Goal: Book appointment/travel/reservation

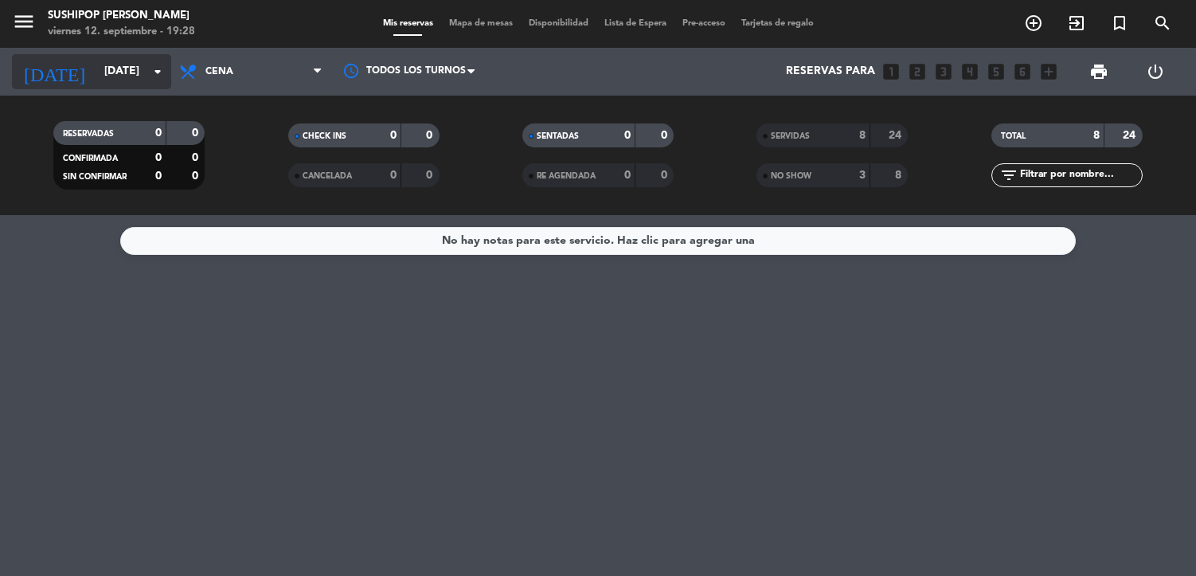
click at [96, 72] on input "[DATE]" at bounding box center [171, 71] width 151 height 29
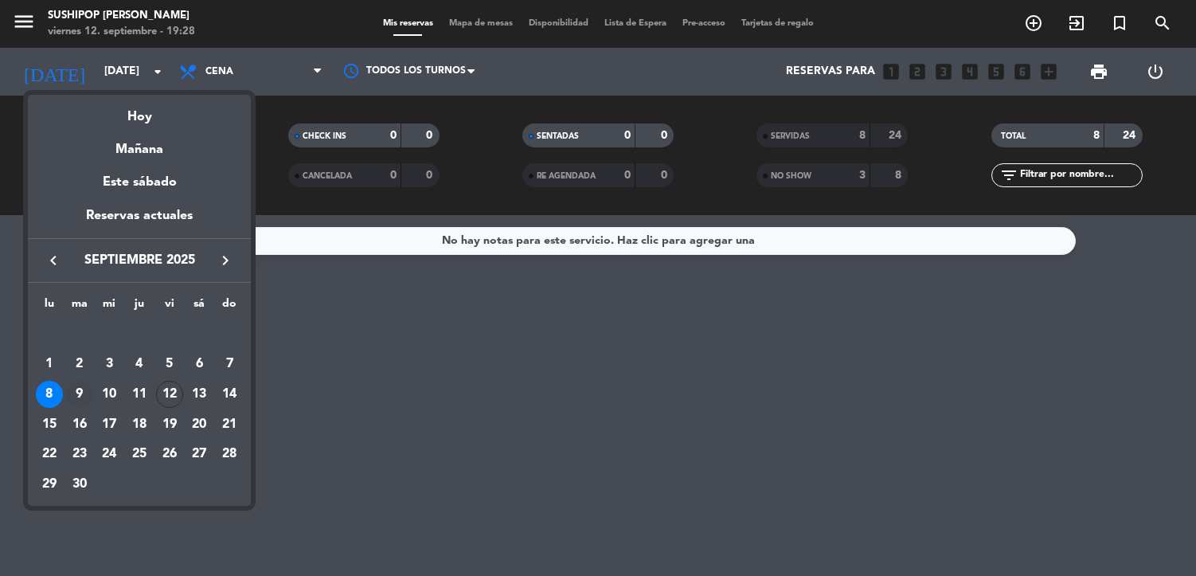
click at [76, 394] on div "9" at bounding box center [79, 394] width 27 height 27
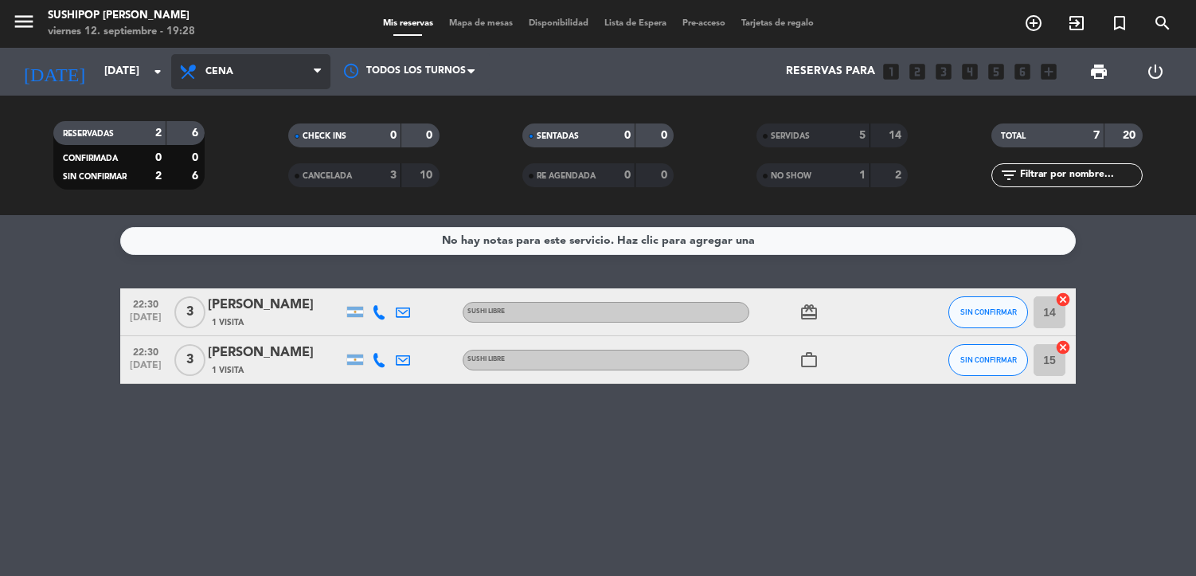
click at [224, 72] on span "Cena" at bounding box center [220, 71] width 28 height 11
click at [233, 136] on div "menu Sushipop [PERSON_NAME][DATE] 12. septiembre - 19:28 Mis reservas Mapa de m…" at bounding box center [598, 107] width 1196 height 215
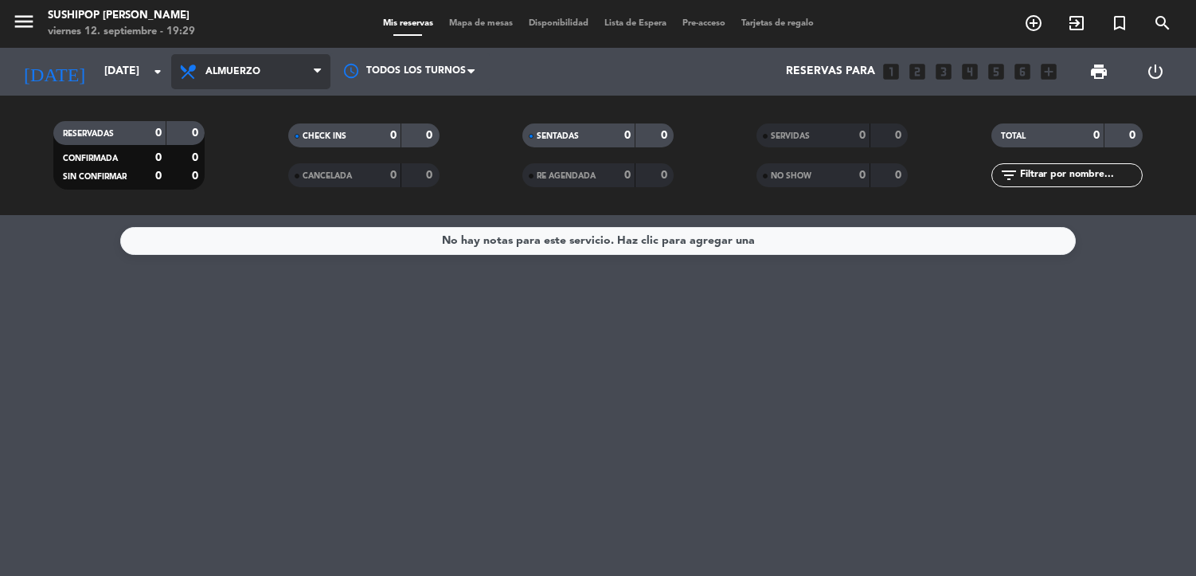
click at [280, 63] on span "Almuerzo" at bounding box center [250, 71] width 159 height 35
click at [273, 169] on div "menu Sushipop [PERSON_NAME][DATE] 12. septiembre - 19:29 Mis reservas Mapa de m…" at bounding box center [598, 107] width 1196 height 215
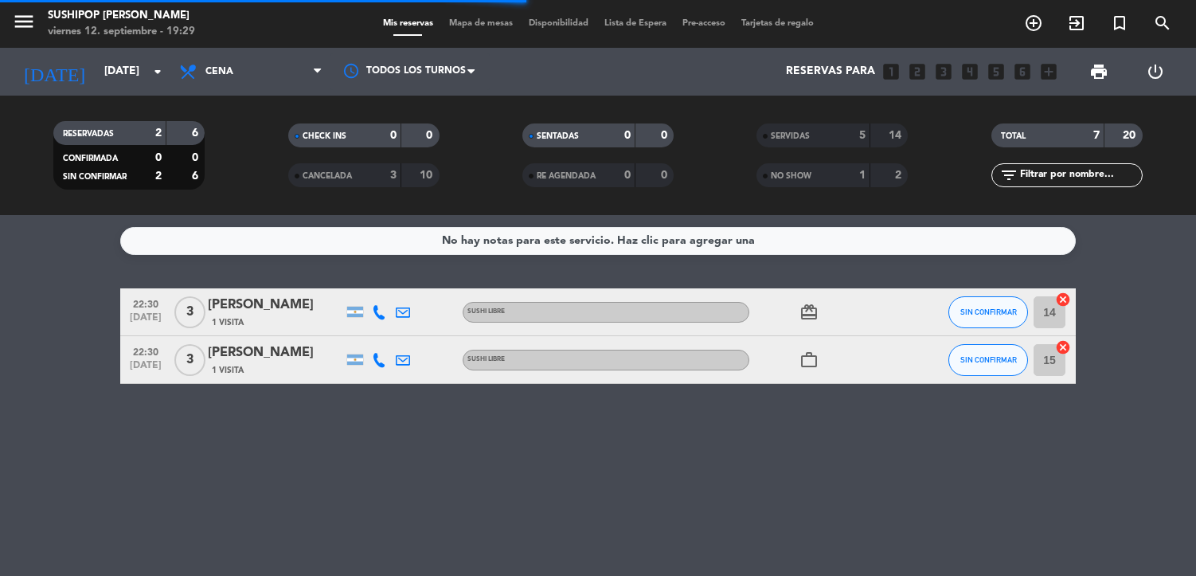
click at [844, 133] on div "5" at bounding box center [850, 136] width 32 height 18
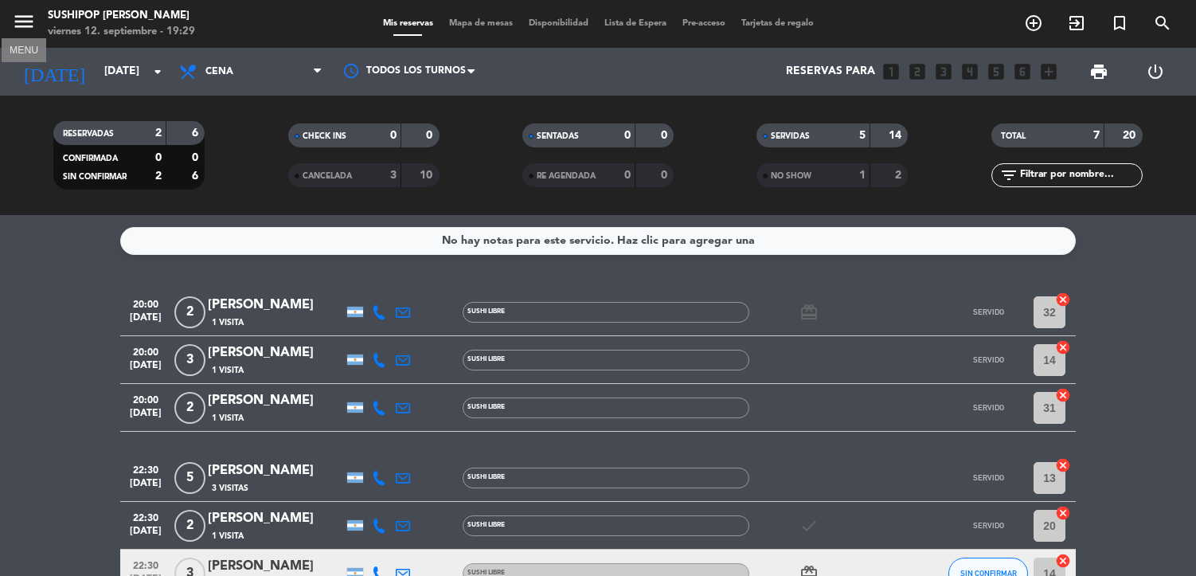
click at [29, 17] on icon "menu" at bounding box center [24, 22] width 24 height 24
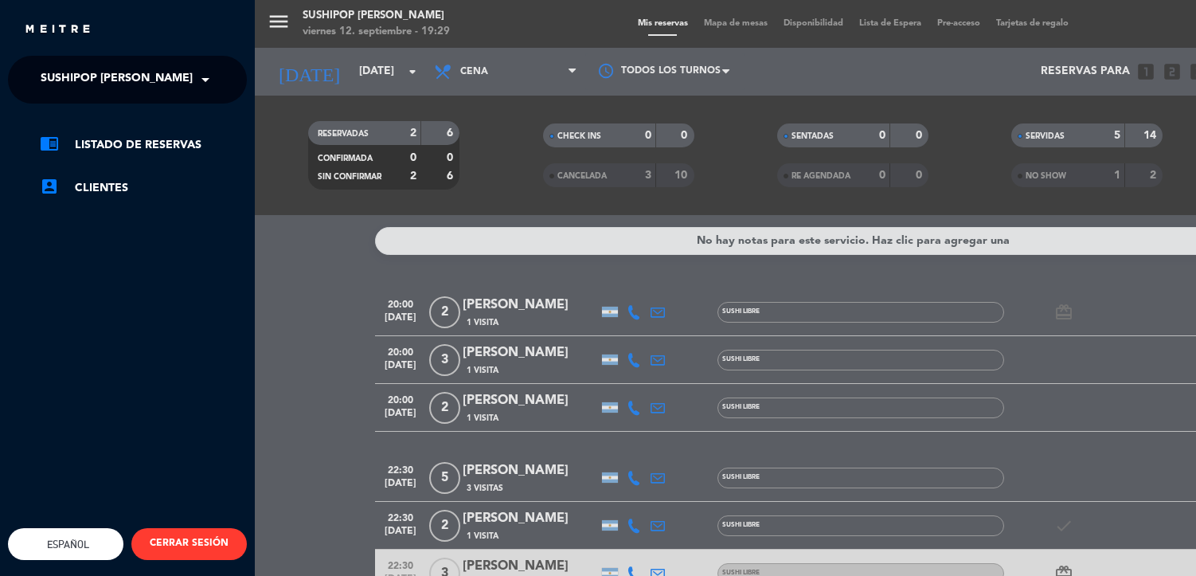
click at [139, 63] on span "Sushipop [PERSON_NAME]" at bounding box center [117, 79] width 152 height 33
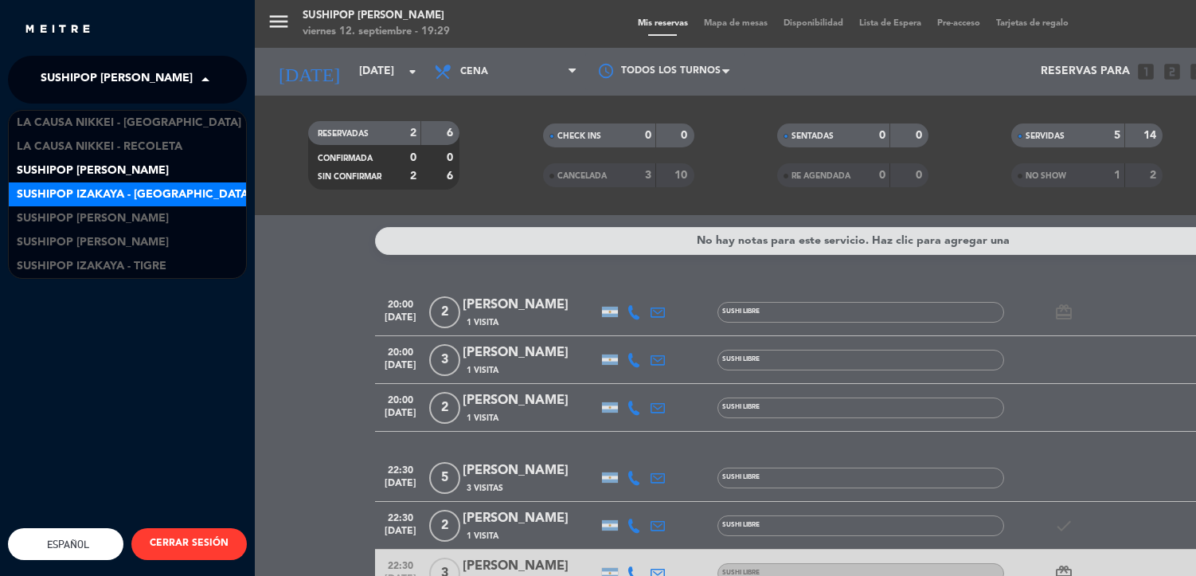
click at [141, 188] on span "Sushipop Izakaya - [GEOGRAPHIC_DATA]" at bounding box center [134, 195] width 235 height 18
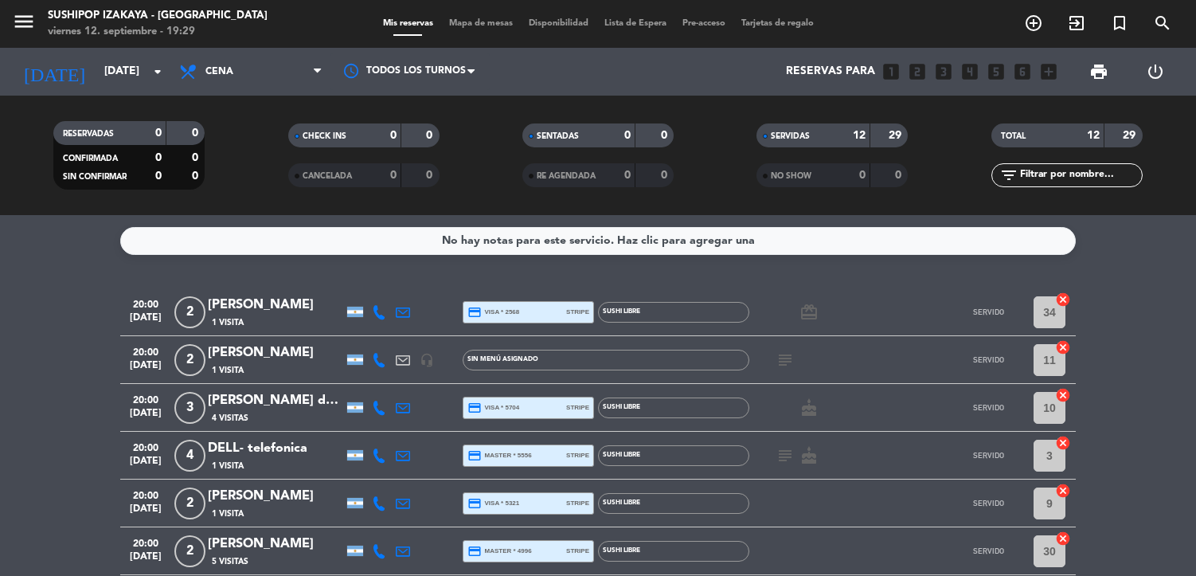
click at [260, 72] on span "Cena" at bounding box center [250, 71] width 159 height 35
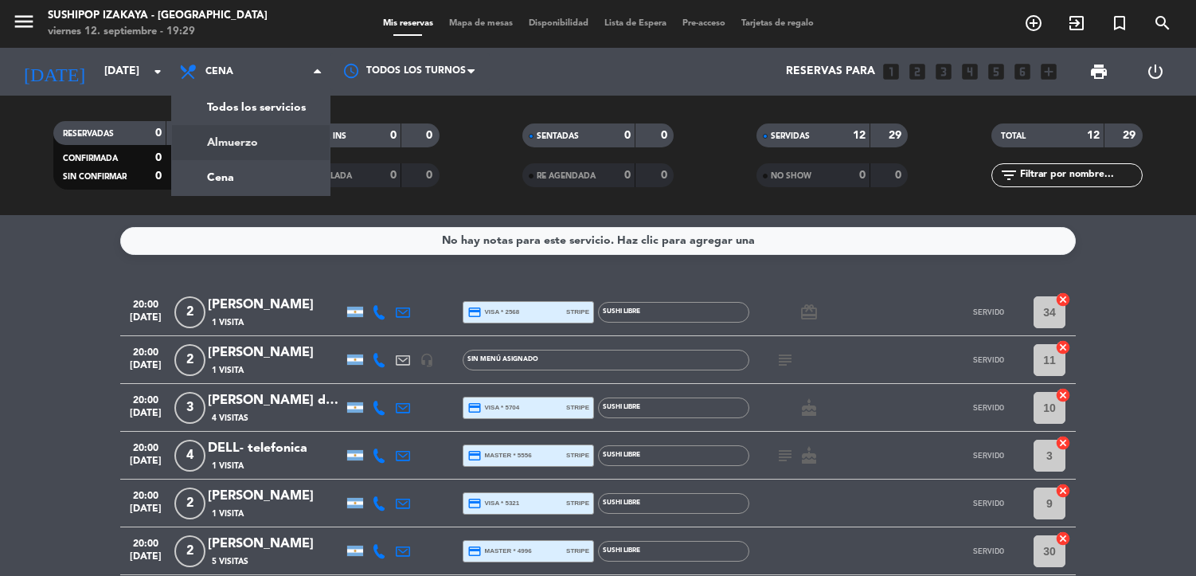
click at [253, 141] on div "menu Sushipop Izakaya - [GEOGRAPHIC_DATA] [DATE] 12. septiembre - 19:29 Mis res…" at bounding box center [598, 107] width 1196 height 215
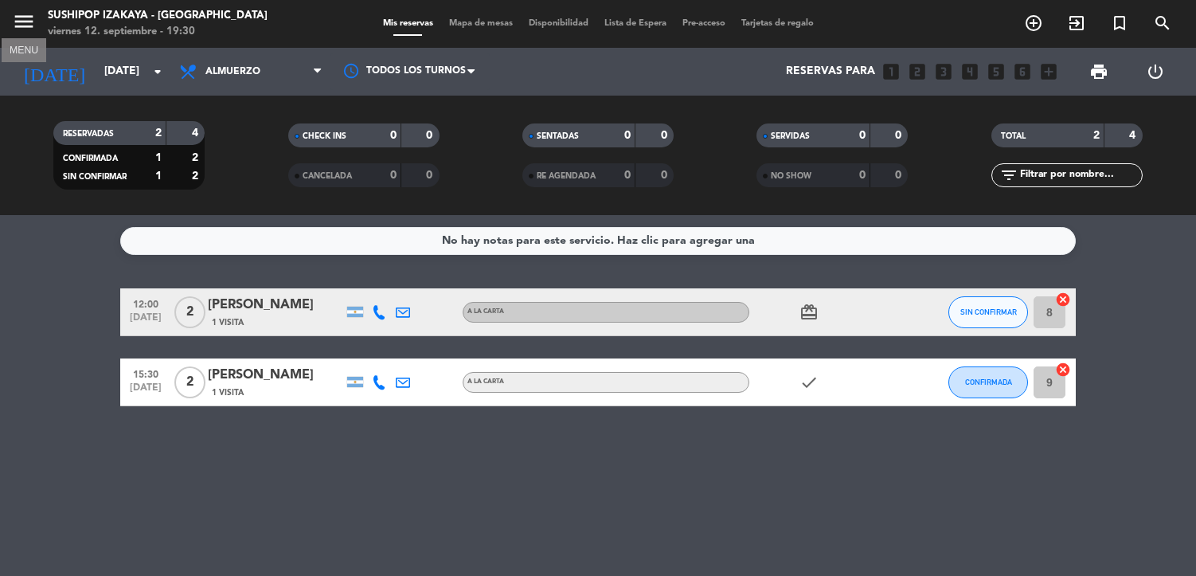
click at [28, 22] on icon "menu" at bounding box center [24, 22] width 24 height 24
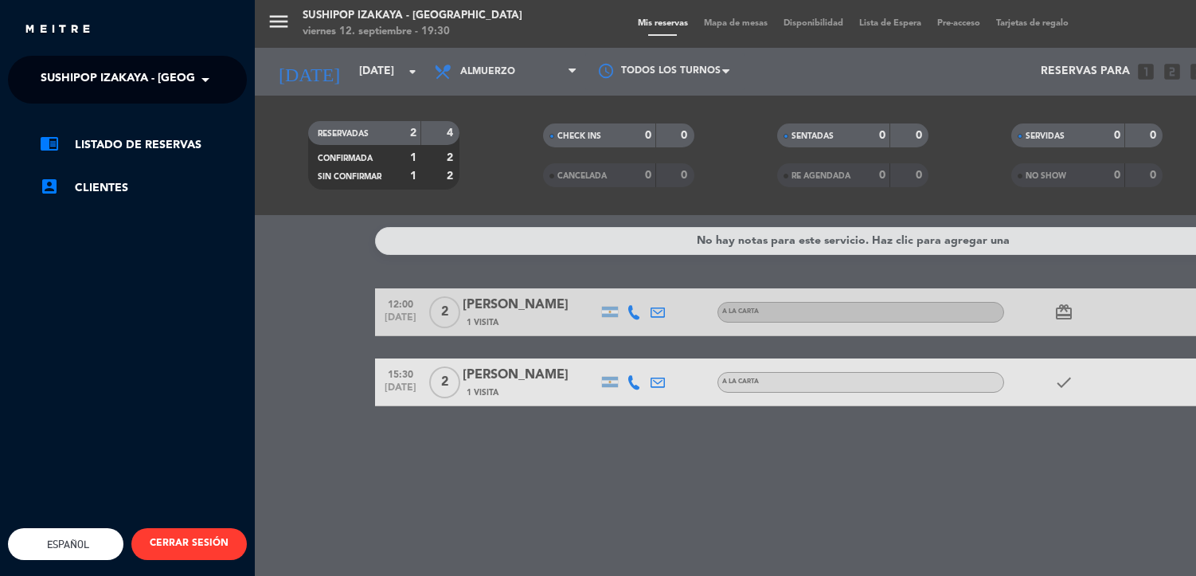
click at [102, 71] on span "Sushipop Izakaya - [GEOGRAPHIC_DATA]" at bounding box center [158, 79] width 235 height 33
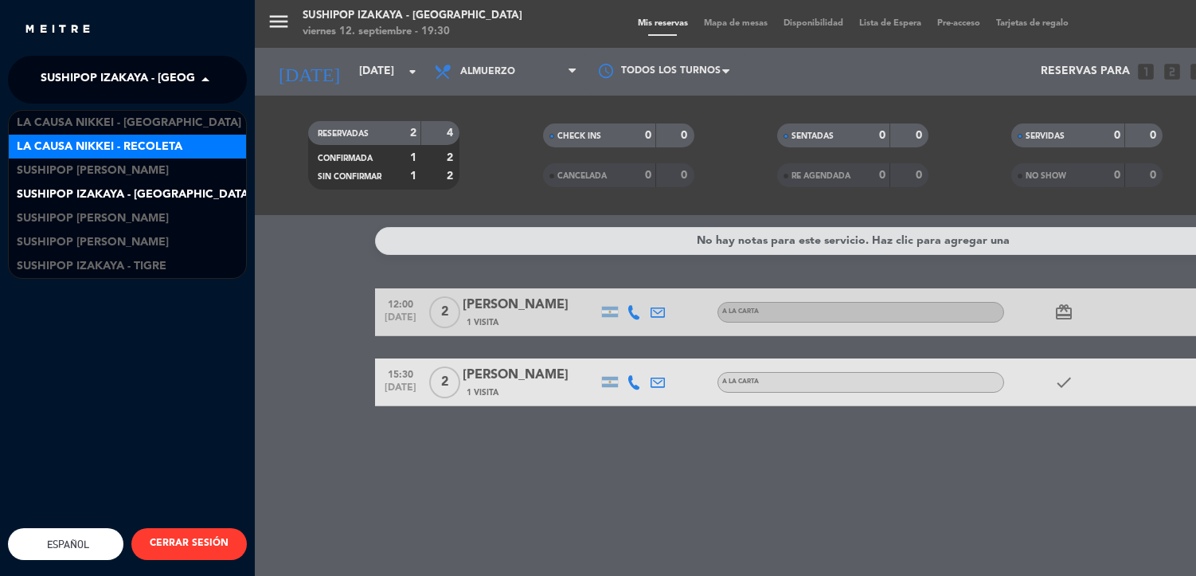
click at [114, 144] on span "La Causa Nikkei - Recoleta" at bounding box center [100, 147] width 166 height 18
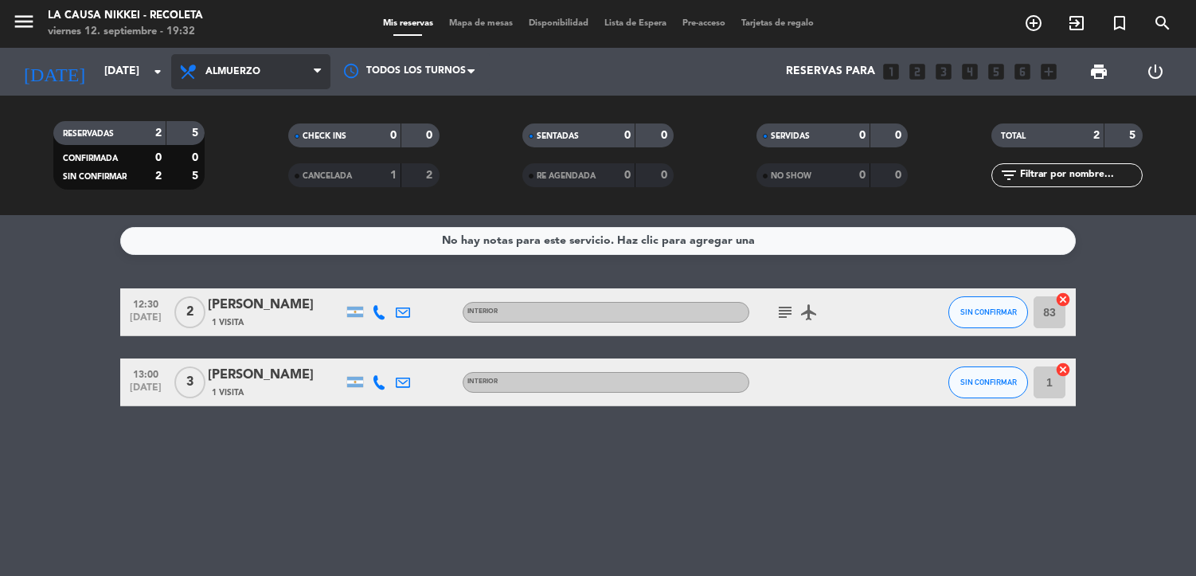
click at [226, 73] on span "Almuerzo" at bounding box center [233, 71] width 55 height 11
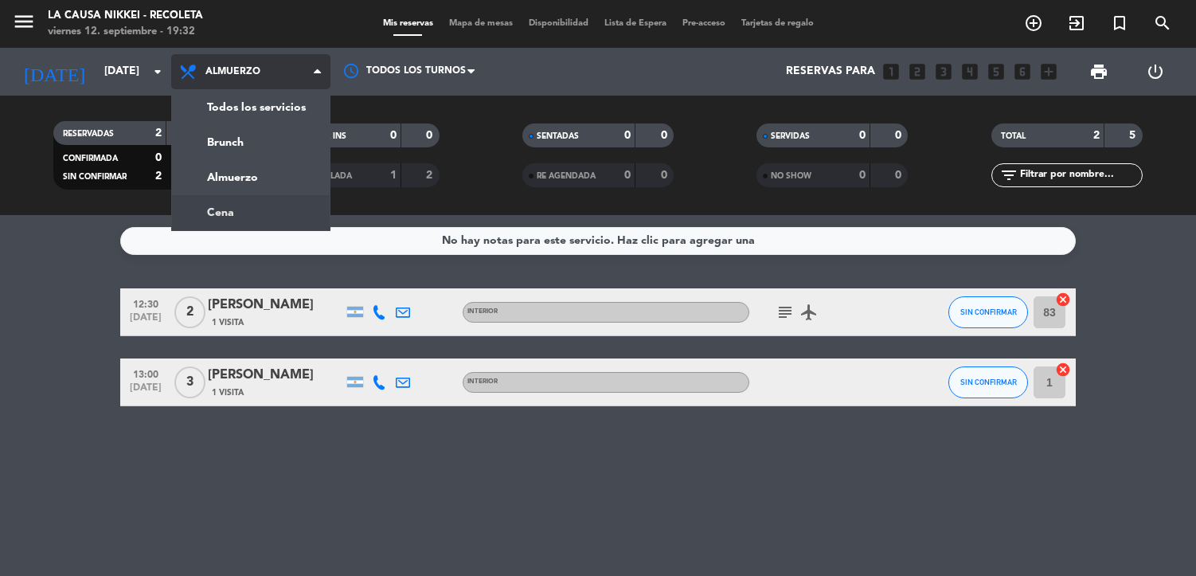
click at [237, 205] on div "menu La Causa Nikkei - Recoleta [DATE] 12. septiembre - 19:32 Mis reservas Mapa…" at bounding box center [598, 107] width 1196 height 215
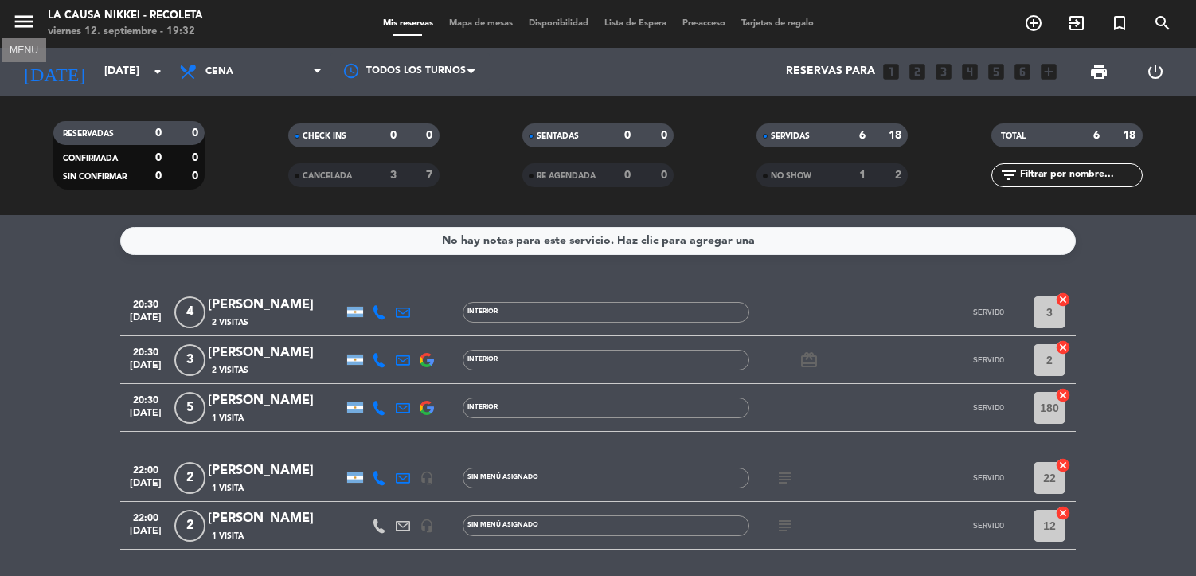
click at [18, 23] on icon "menu" at bounding box center [24, 22] width 24 height 24
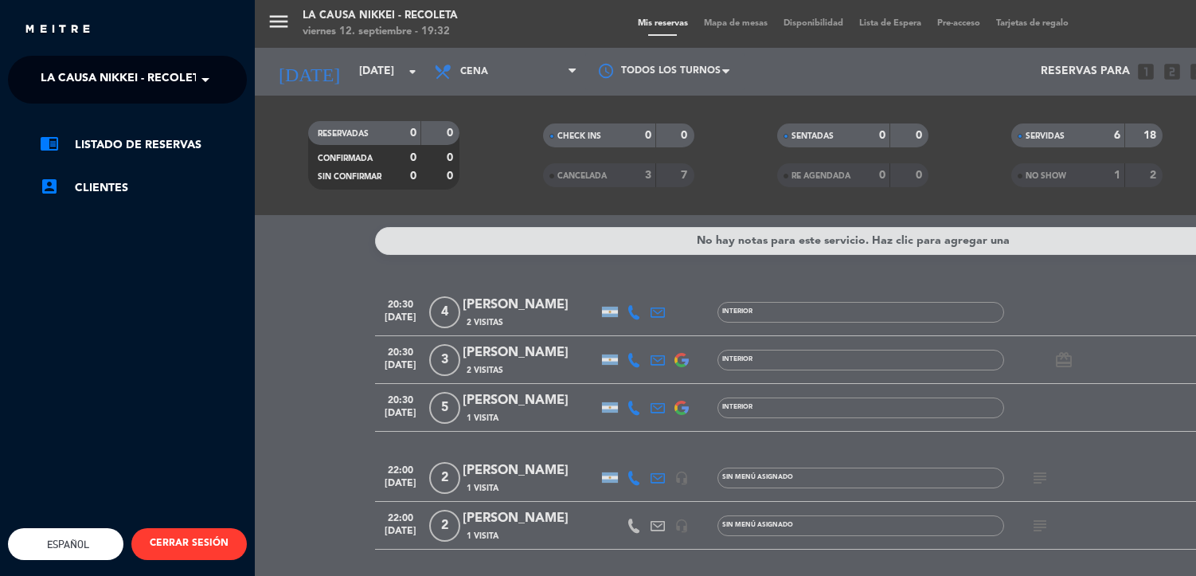
click at [137, 90] on span "La Causa Nikkei - Recoleta" at bounding box center [124, 79] width 166 height 33
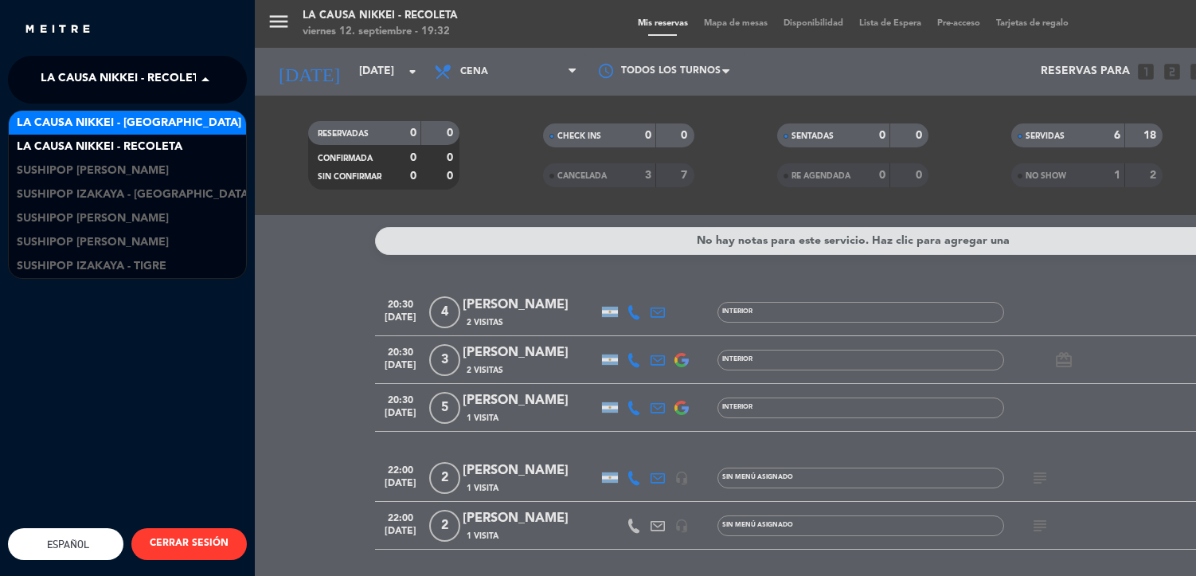
click at [140, 120] on span "La Causa Nikkei - [GEOGRAPHIC_DATA]" at bounding box center [129, 123] width 225 height 18
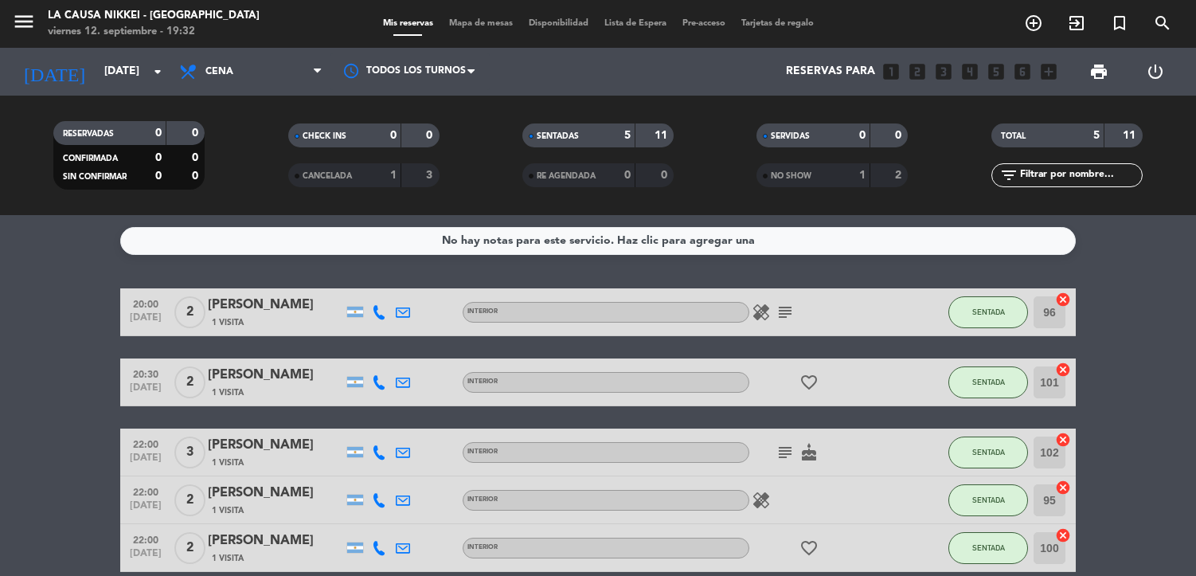
click at [237, 79] on span "Cena" at bounding box center [250, 71] width 159 height 35
click at [238, 179] on div "menu La Causa Nikkei - [GEOGRAPHIC_DATA] [DATE] 12. septiembre - 19:32 Mis rese…" at bounding box center [598, 107] width 1196 height 215
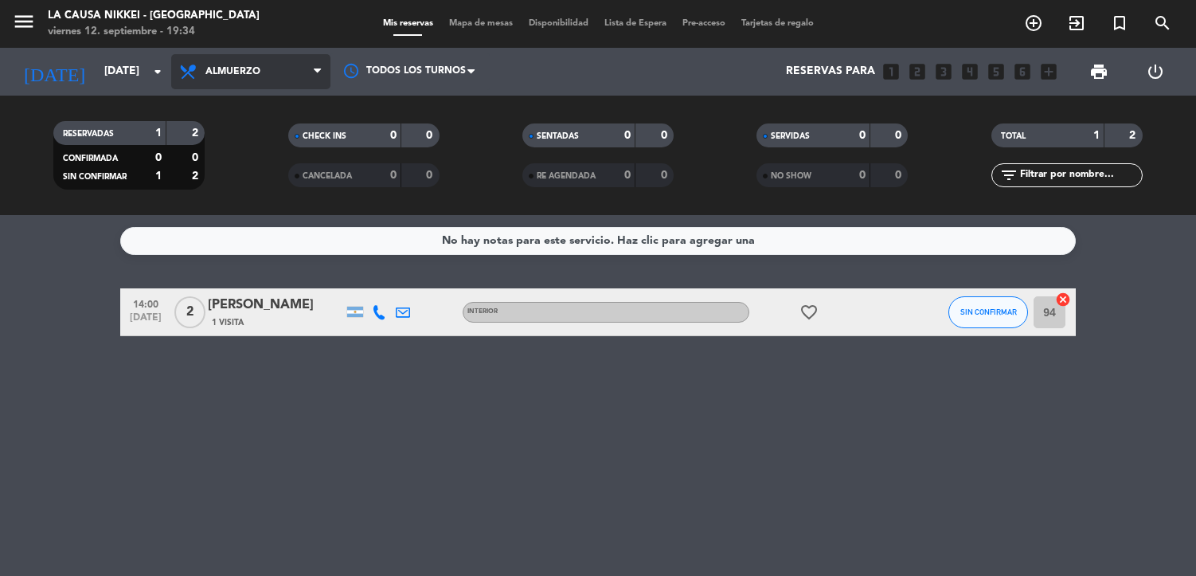
click at [203, 70] on span "Almuerzo" at bounding box center [250, 71] width 159 height 35
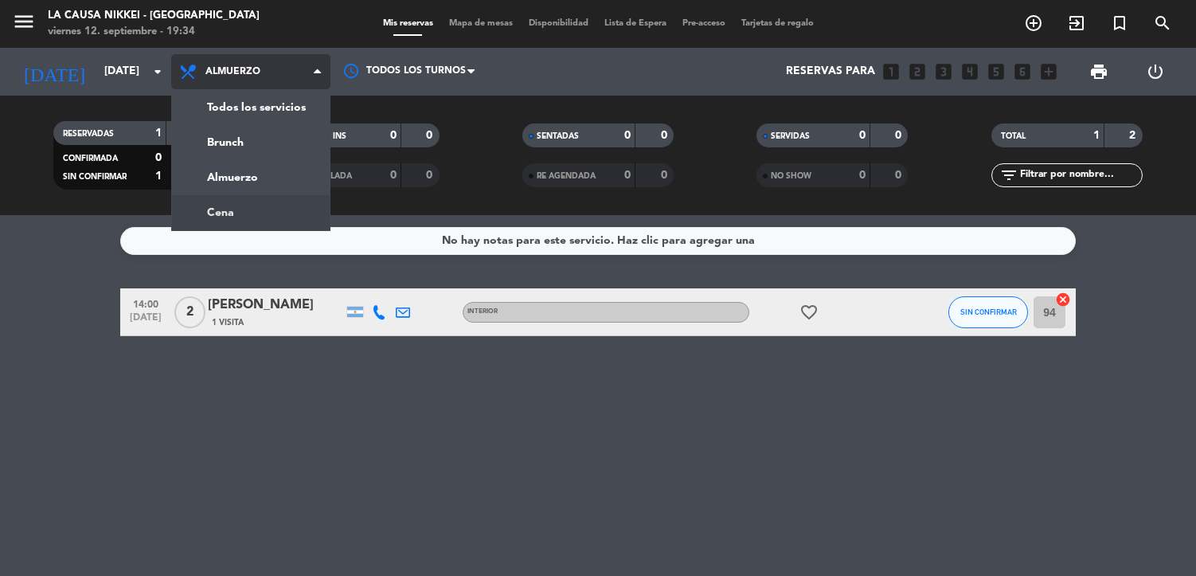
click at [217, 199] on div "menu La Causa Nikkei - [GEOGRAPHIC_DATA] [DATE] 12. septiembre - 19:34 Mis rese…" at bounding box center [598, 107] width 1196 height 215
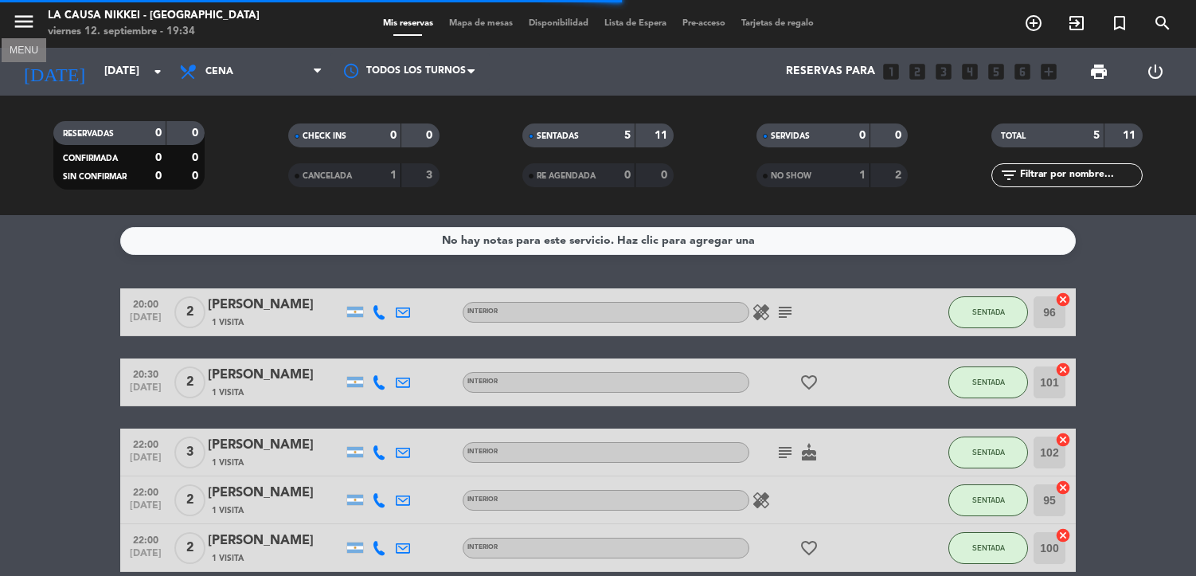
click at [34, 14] on icon "menu" at bounding box center [24, 22] width 24 height 24
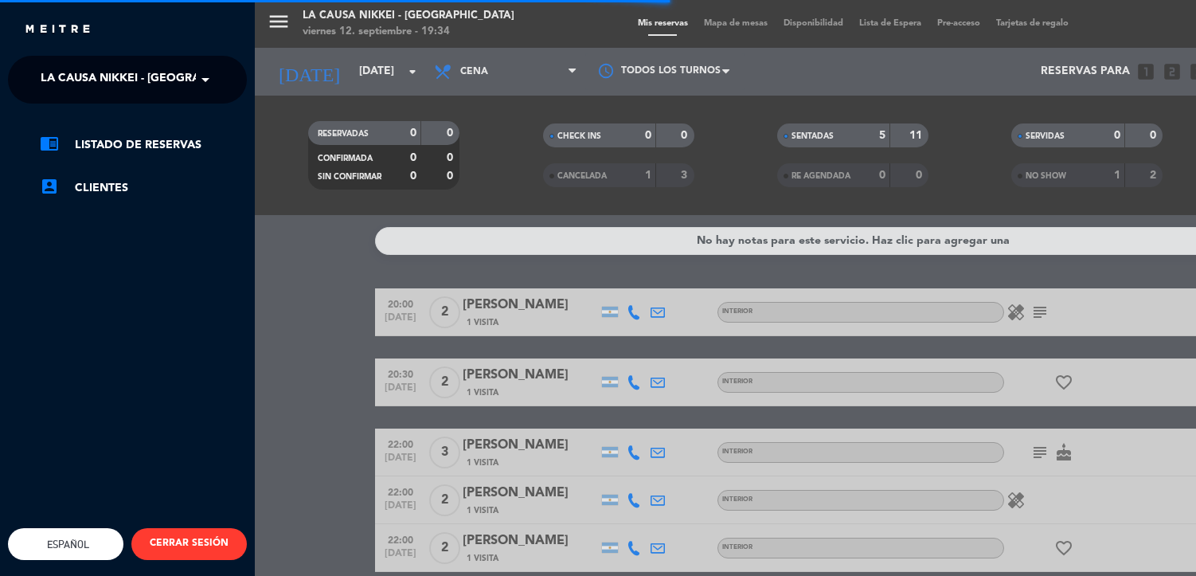
click at [156, 81] on span "La Causa Nikkei - [GEOGRAPHIC_DATA]" at bounding box center [153, 79] width 225 height 33
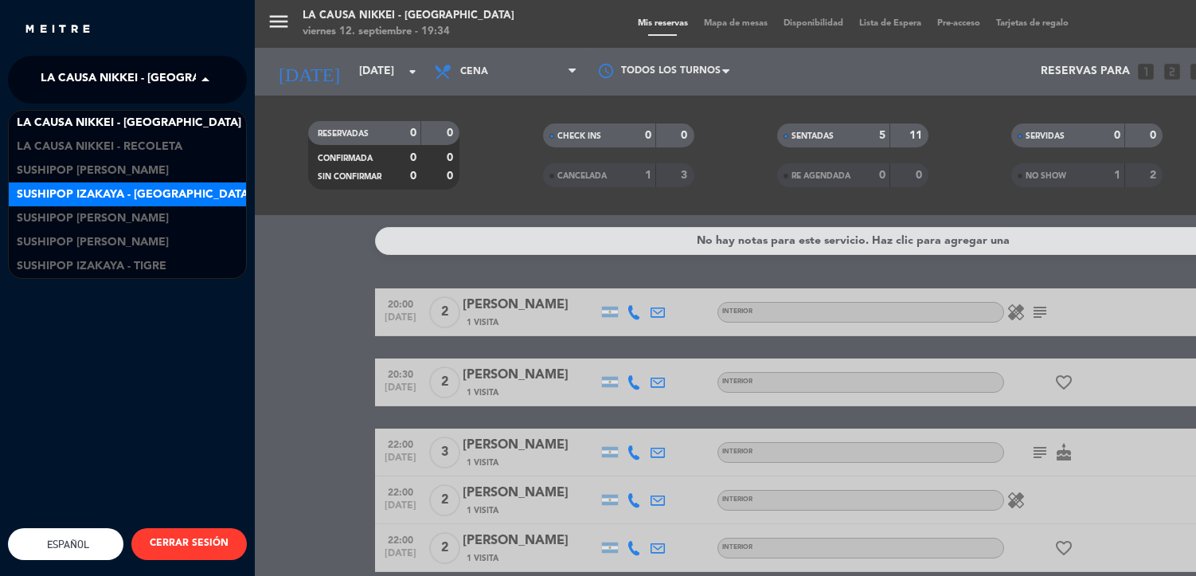
click at [160, 189] on span "Sushipop Izakaya - [GEOGRAPHIC_DATA]" at bounding box center [134, 195] width 235 height 18
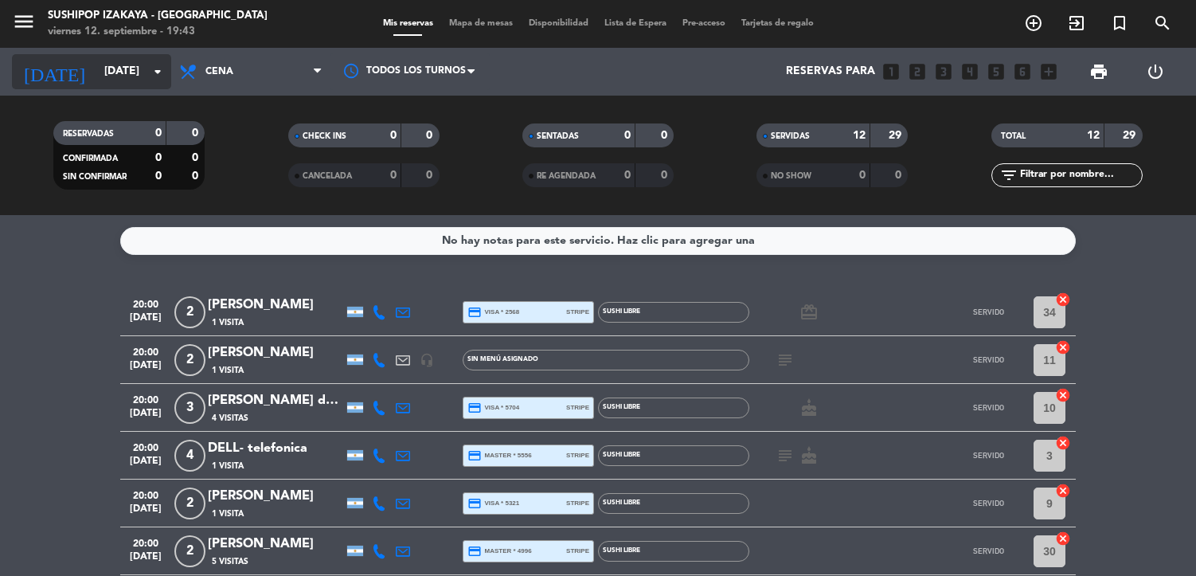
click at [96, 85] on input "[DATE]" at bounding box center [171, 71] width 151 height 29
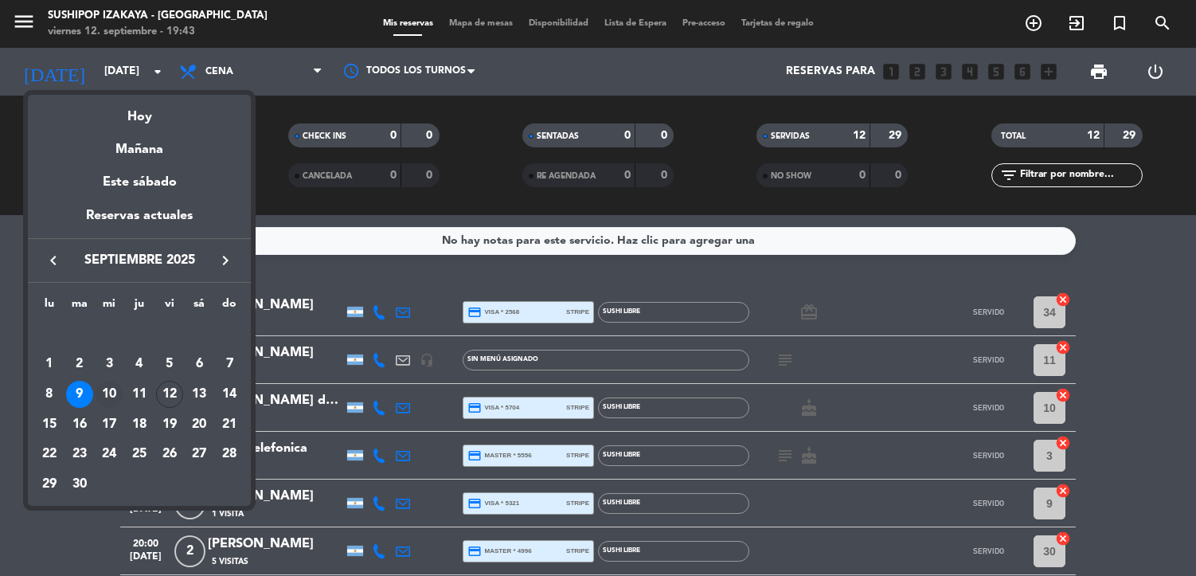
click at [107, 393] on div "10" at bounding box center [109, 394] width 27 height 27
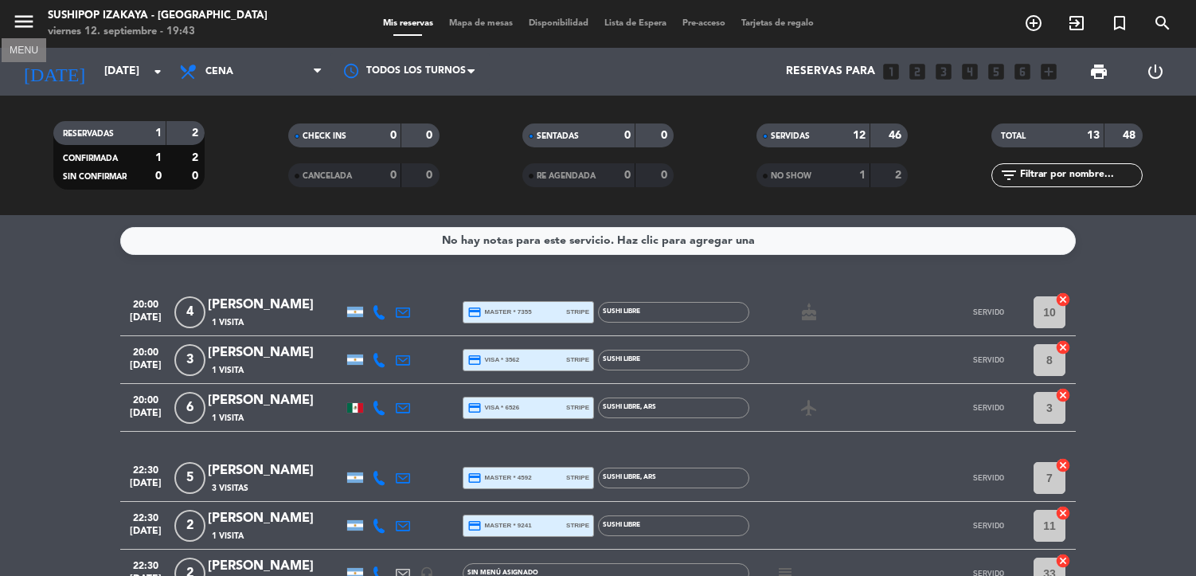
click at [33, 23] on icon "menu" at bounding box center [24, 22] width 24 height 24
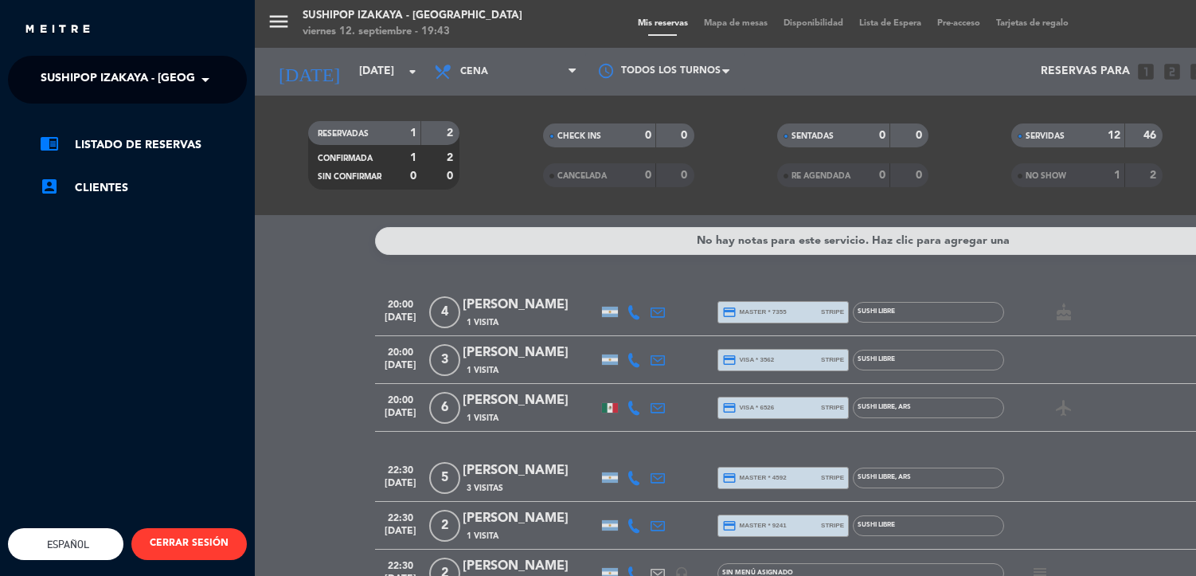
click at [119, 84] on span "Sushipop Izakaya - [GEOGRAPHIC_DATA]" at bounding box center [158, 79] width 235 height 33
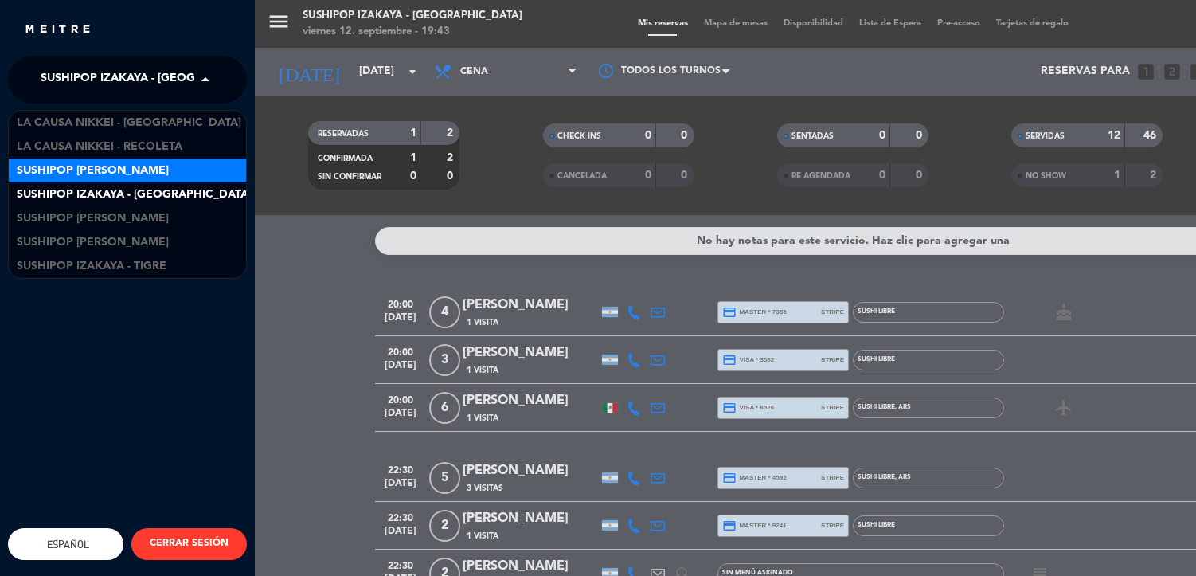
click at [121, 167] on span "Sushipop [PERSON_NAME]" at bounding box center [93, 171] width 152 height 18
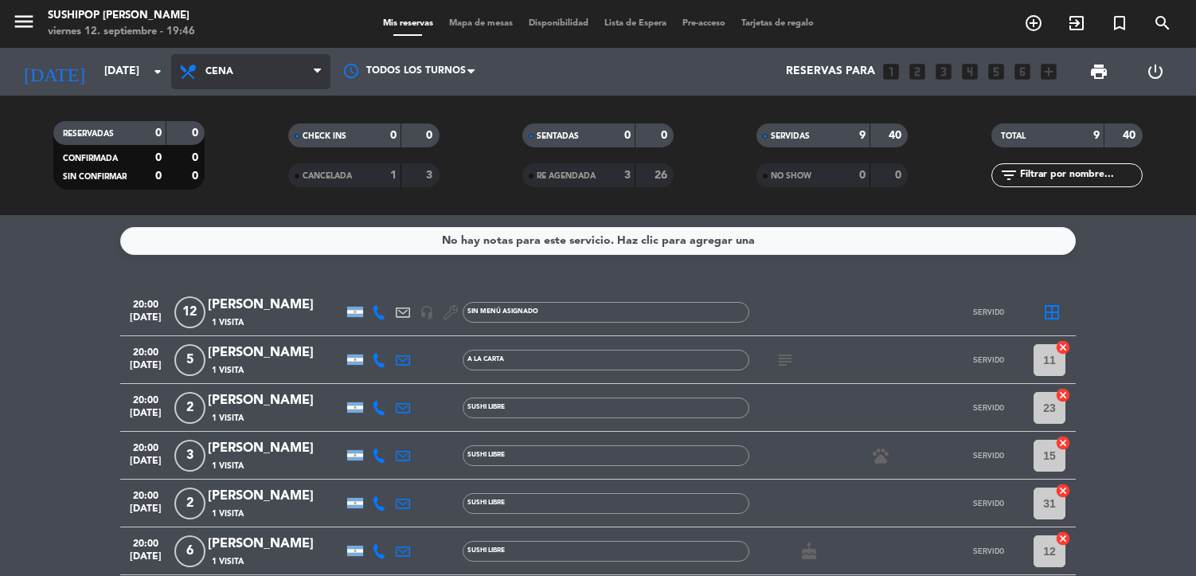
click at [226, 78] on span "Cena" at bounding box center [250, 71] width 159 height 35
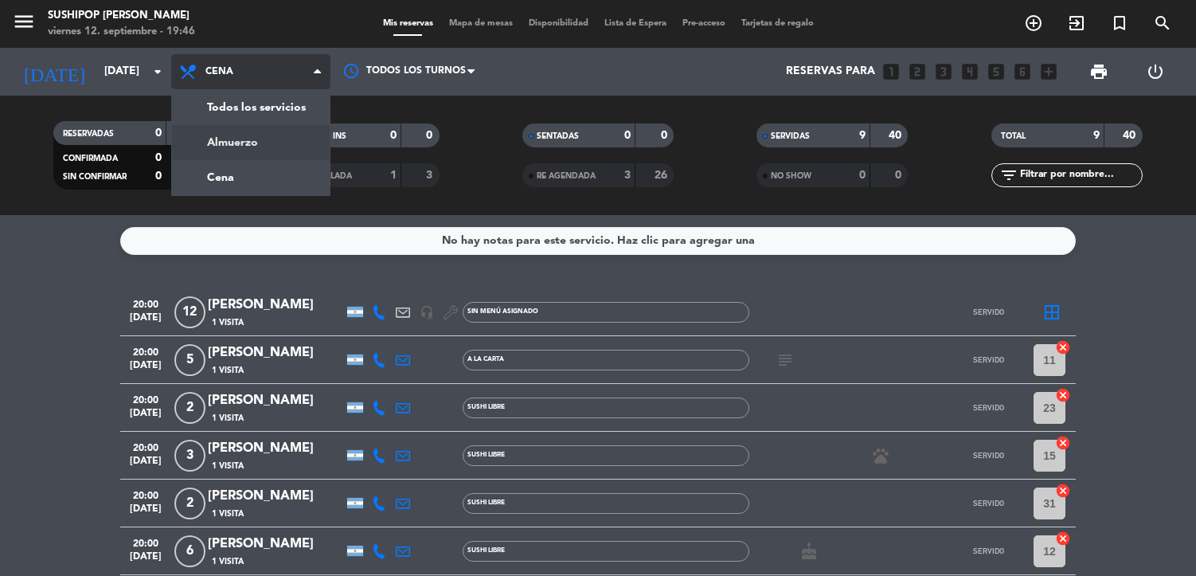
click at [228, 147] on div "menu Sushipop [PERSON_NAME][DATE] 12. septiembre - 19:46 Mis reservas Mapa de m…" at bounding box center [598, 107] width 1196 height 215
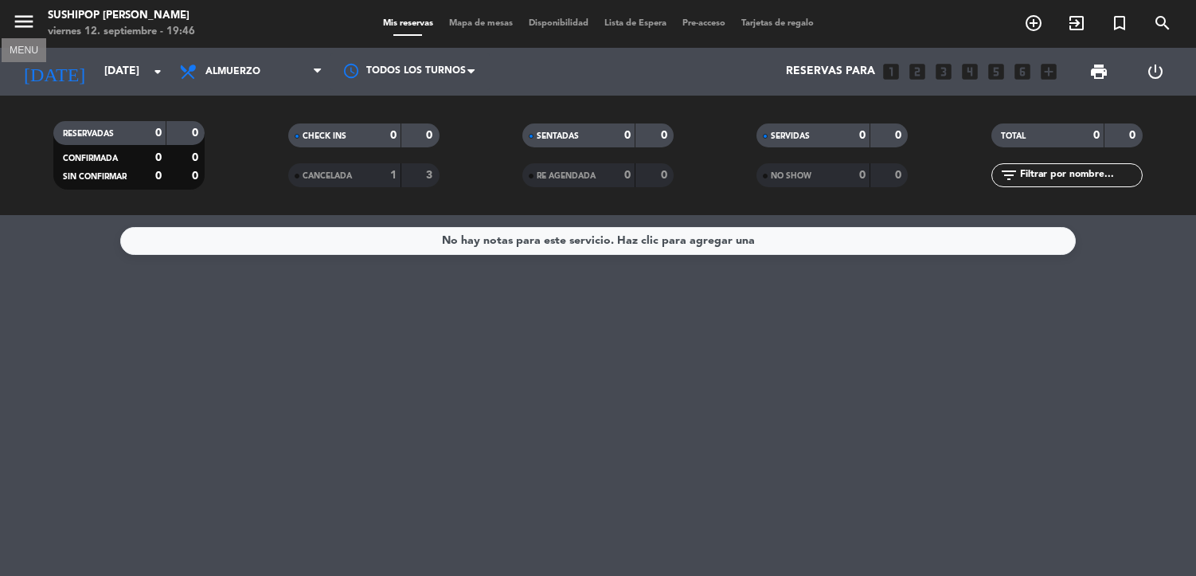
click at [22, 23] on icon "menu" at bounding box center [24, 22] width 24 height 24
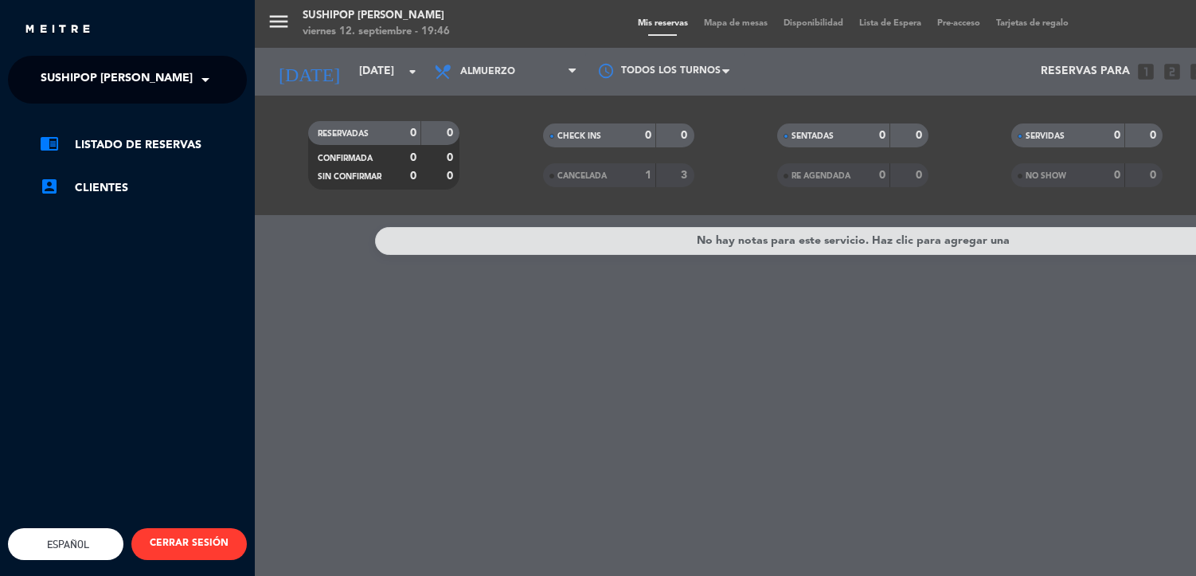
click at [93, 65] on span "Sushipop [PERSON_NAME]" at bounding box center [117, 79] width 152 height 33
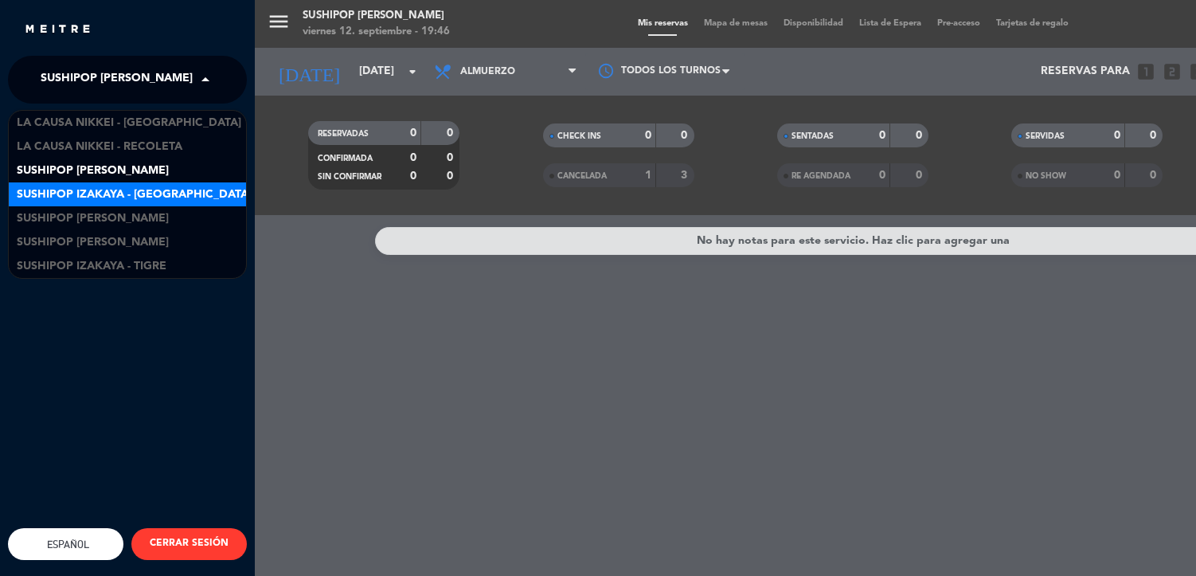
click at [108, 198] on span "Sushipop Izakaya - [GEOGRAPHIC_DATA]" at bounding box center [134, 195] width 235 height 18
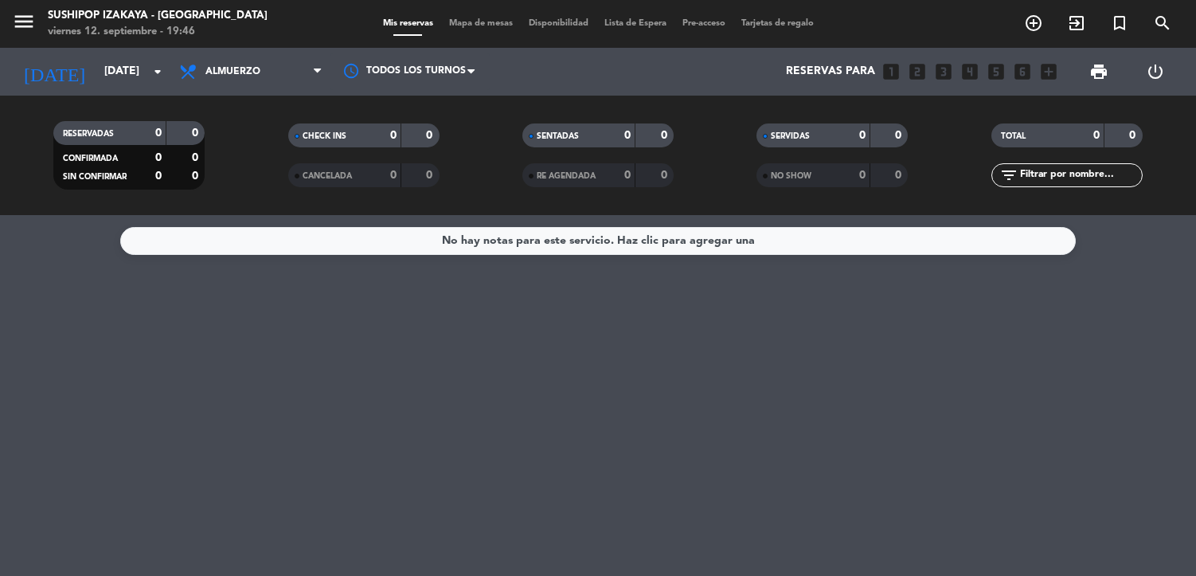
click at [277, 72] on span "Almuerzo" at bounding box center [250, 71] width 159 height 35
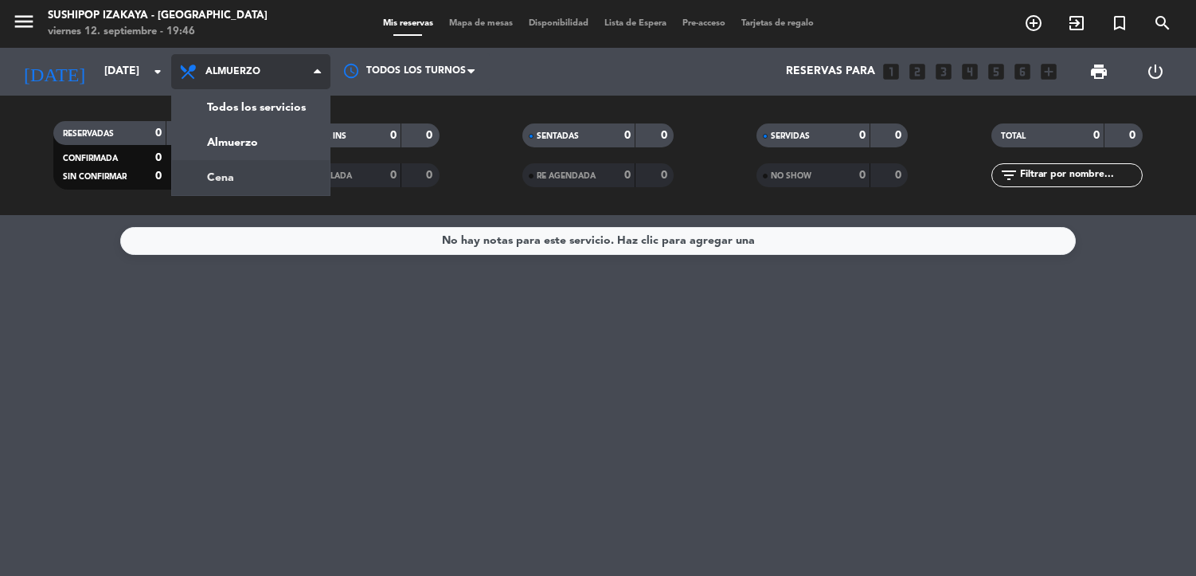
click at [255, 179] on div "menu Sushipop Izakaya - [GEOGRAPHIC_DATA] [DATE] 12. septiembre - 19:46 Mis res…" at bounding box center [598, 107] width 1196 height 215
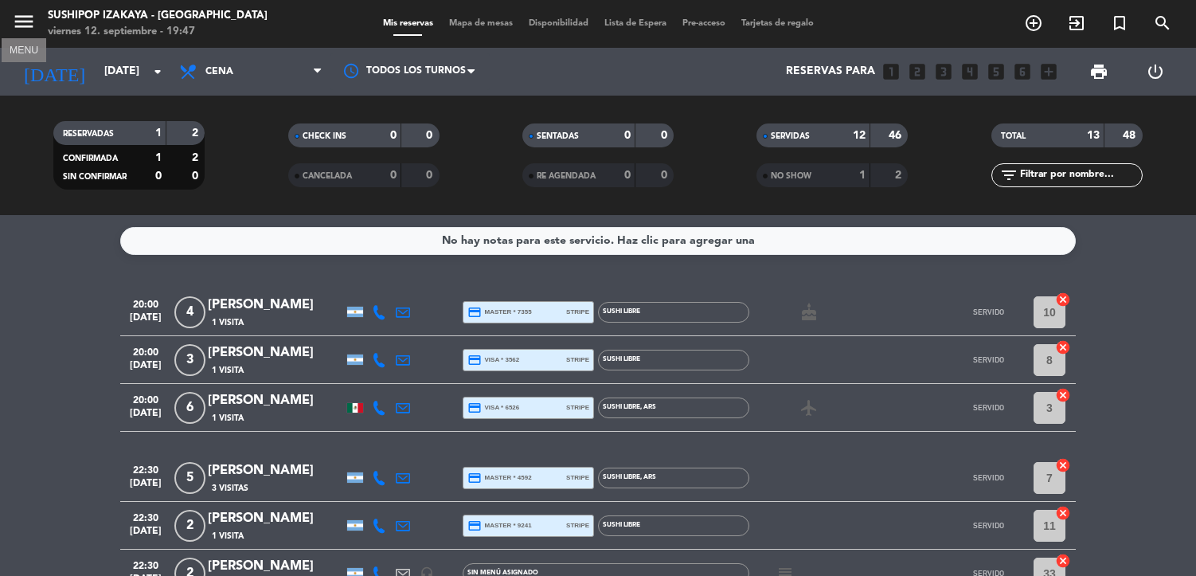
click at [22, 25] on icon "menu" at bounding box center [24, 22] width 24 height 24
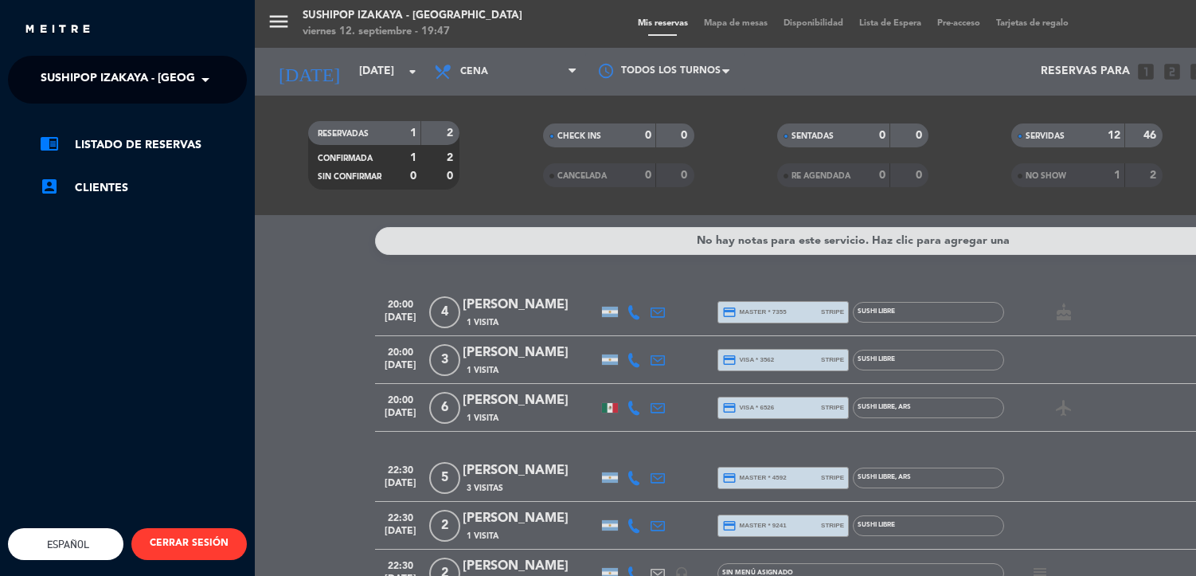
click at [122, 84] on span "Sushipop Izakaya - [GEOGRAPHIC_DATA]" at bounding box center [158, 79] width 235 height 33
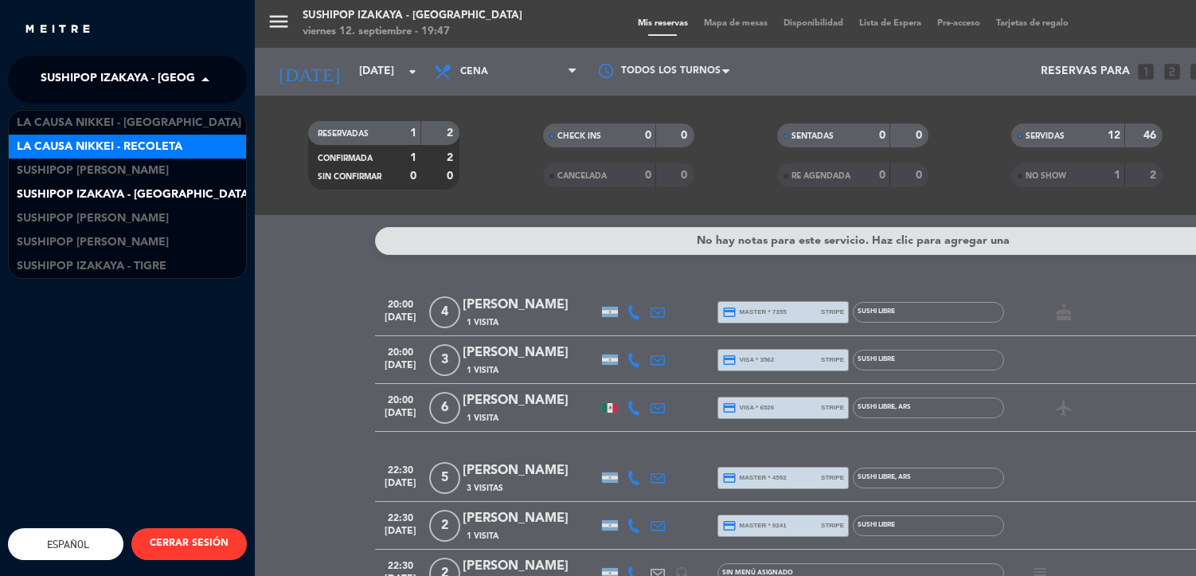
click at [131, 147] on span "La Causa Nikkei - Recoleta" at bounding box center [100, 147] width 166 height 18
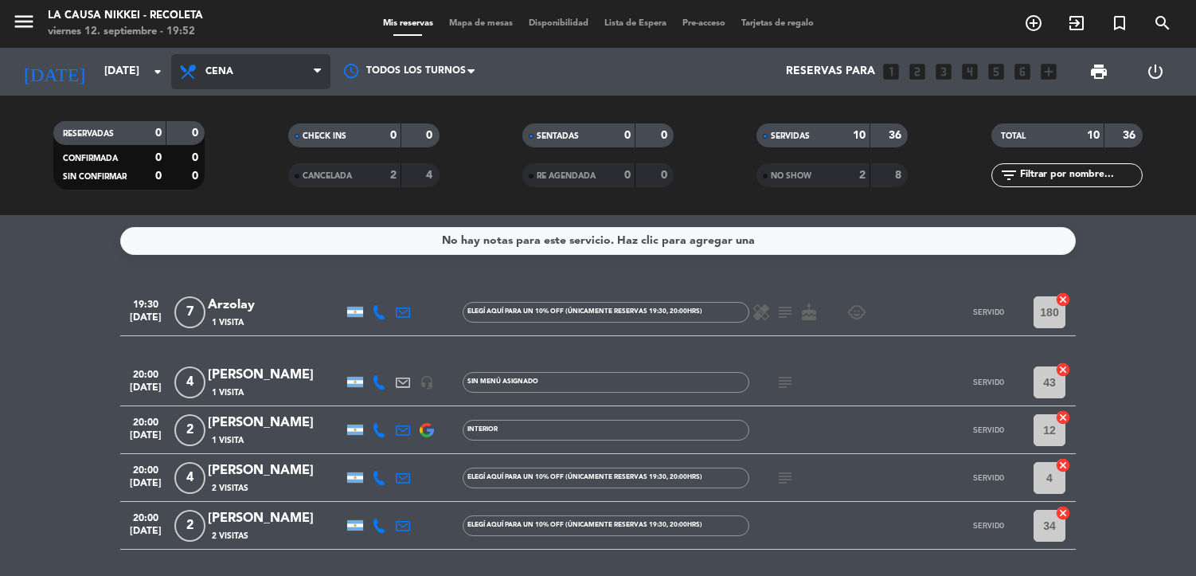
click at [249, 69] on span "Cena" at bounding box center [250, 71] width 159 height 35
click at [246, 170] on div "menu La Causa Nikkei - Recoleta [DATE] 12. septiembre - 19:52 Mis reservas Mapa…" at bounding box center [598, 107] width 1196 height 215
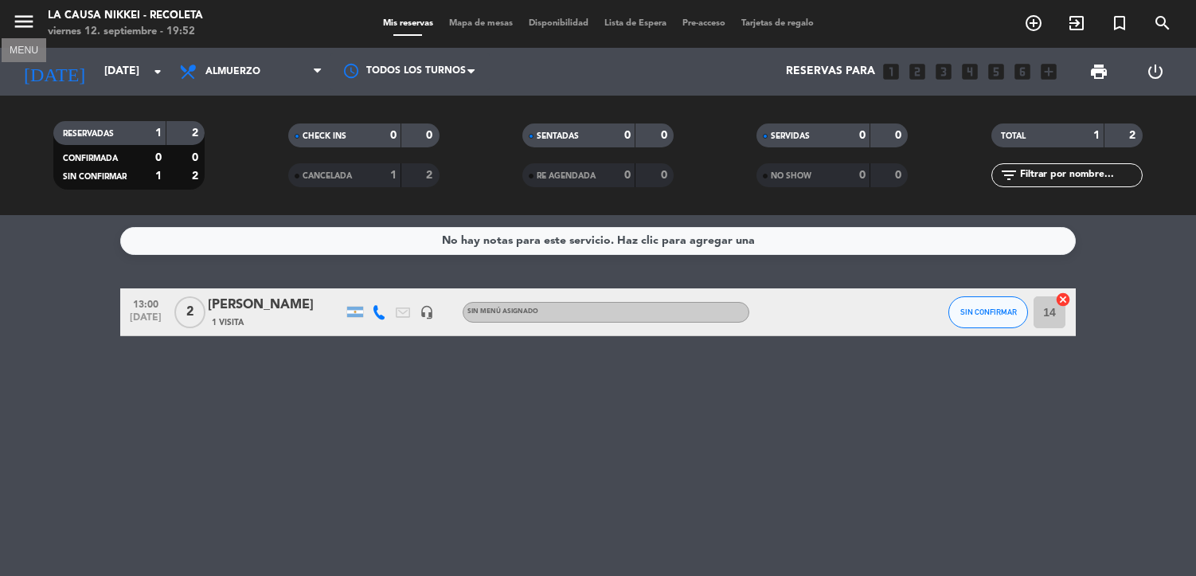
click at [30, 26] on icon "menu" at bounding box center [24, 22] width 24 height 24
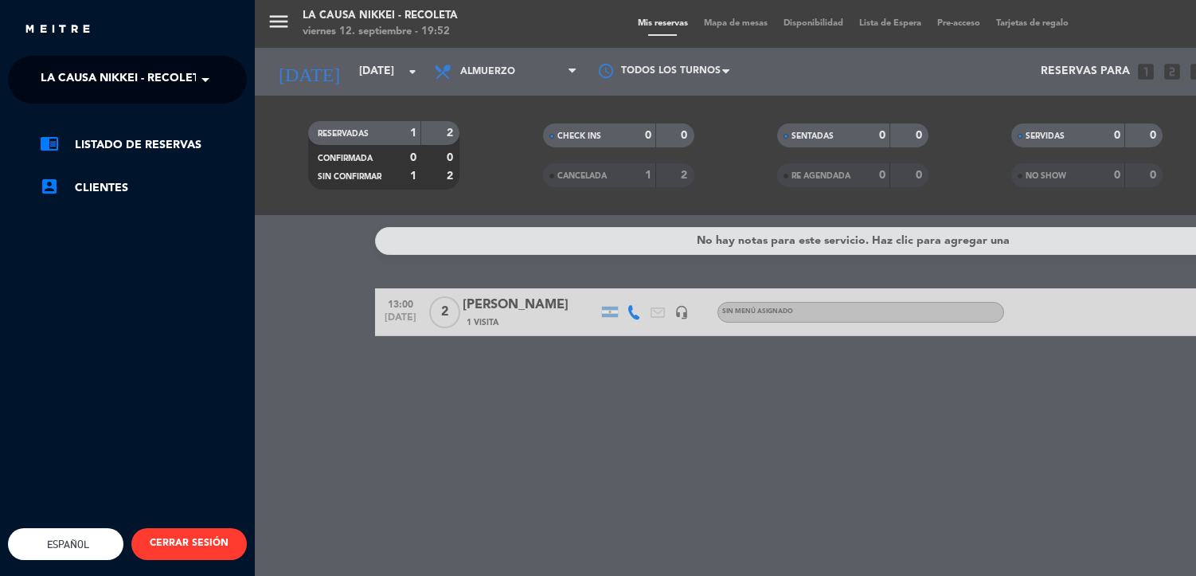
click at [109, 69] on span "La Causa Nikkei - Recoleta" at bounding box center [124, 79] width 166 height 33
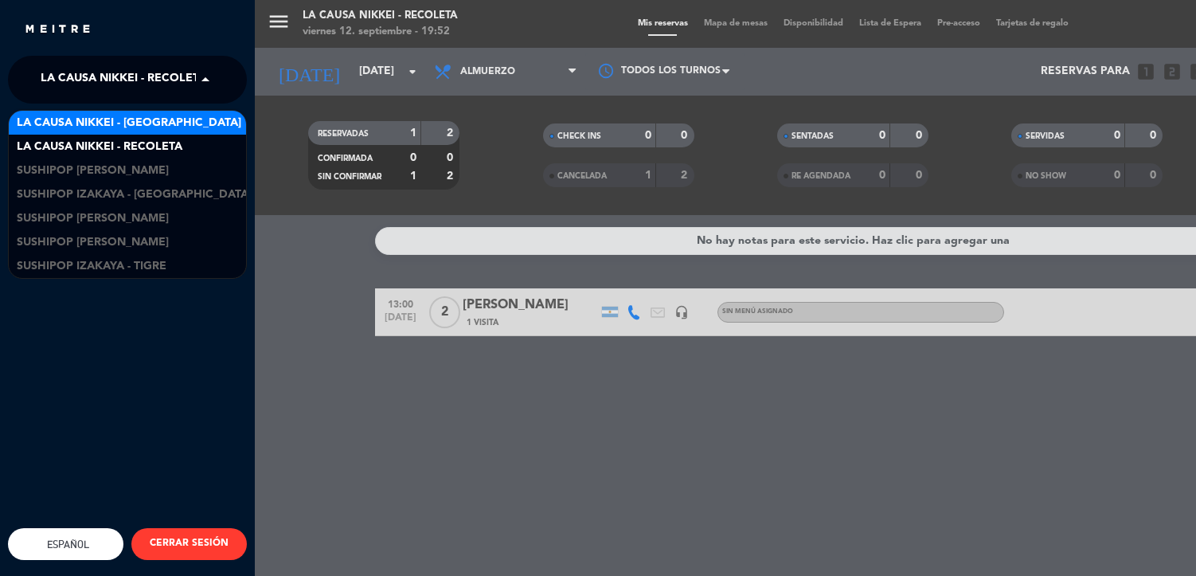
click at [119, 121] on span "La Causa Nikkei - [GEOGRAPHIC_DATA]" at bounding box center [129, 123] width 225 height 18
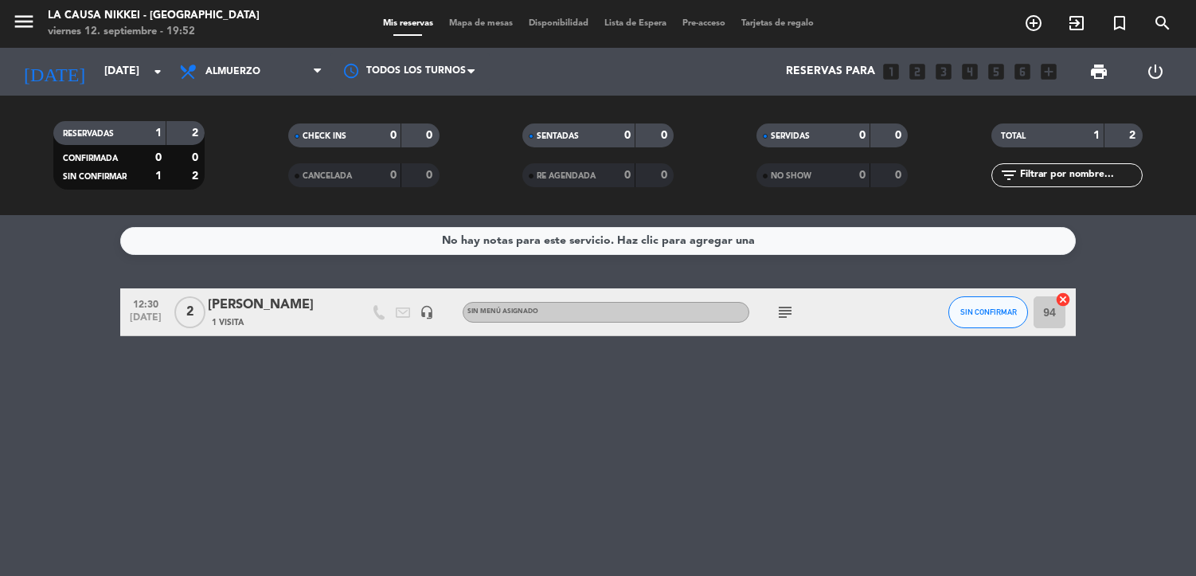
click at [238, 74] on span "Almuerzo" at bounding box center [233, 71] width 55 height 11
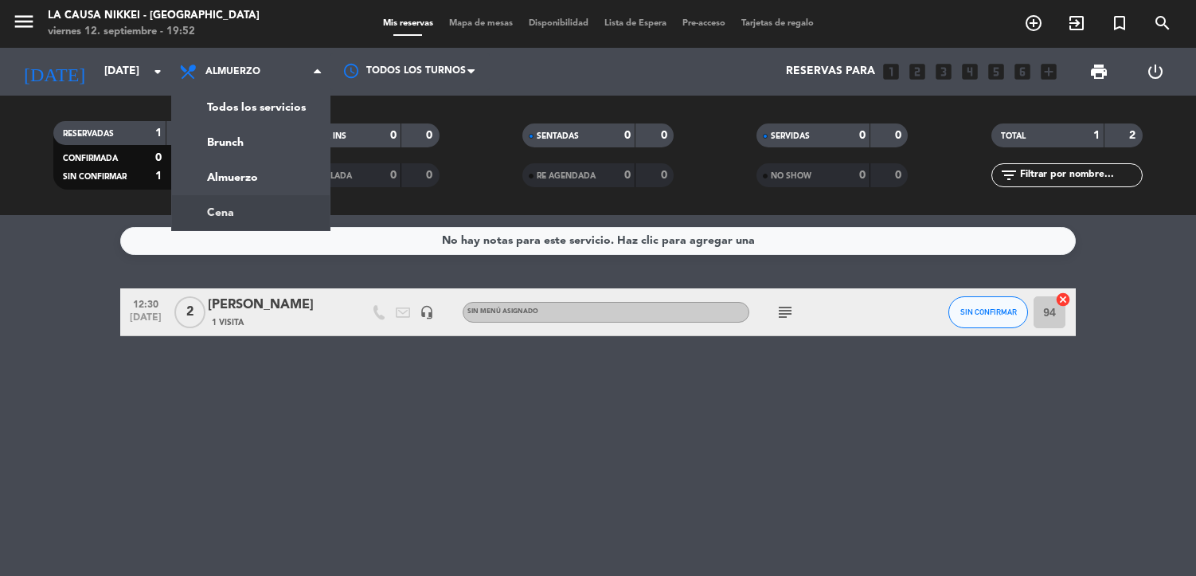
click at [237, 204] on div "menu La Causa Nikkei - [GEOGRAPHIC_DATA] [DATE] 12. septiembre - 19:52 Mis rese…" at bounding box center [598, 107] width 1196 height 215
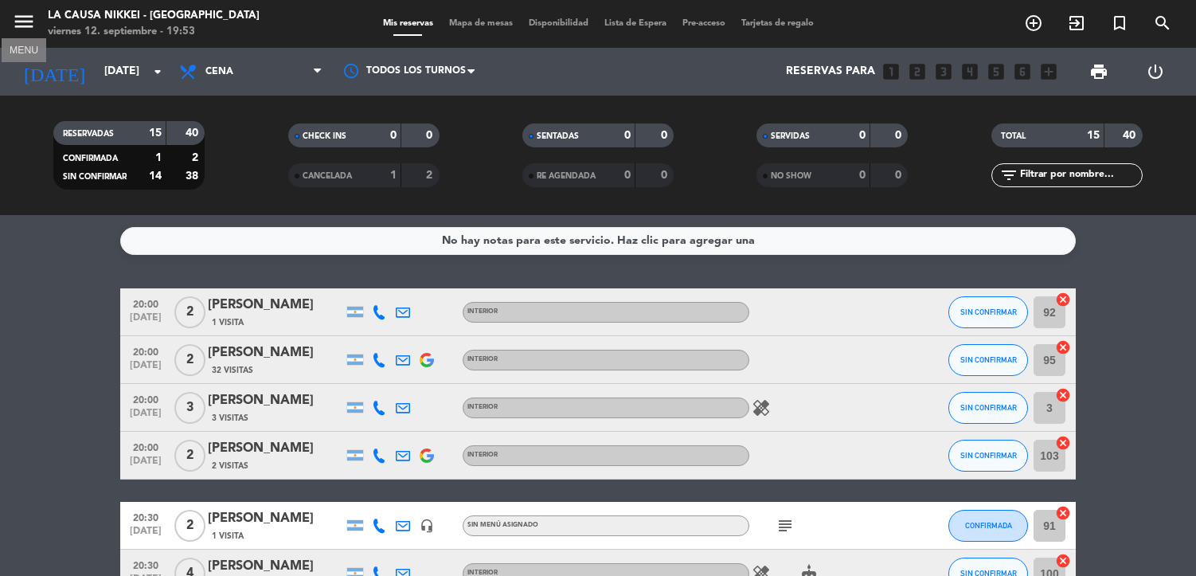
click at [22, 22] on icon "menu" at bounding box center [24, 22] width 24 height 24
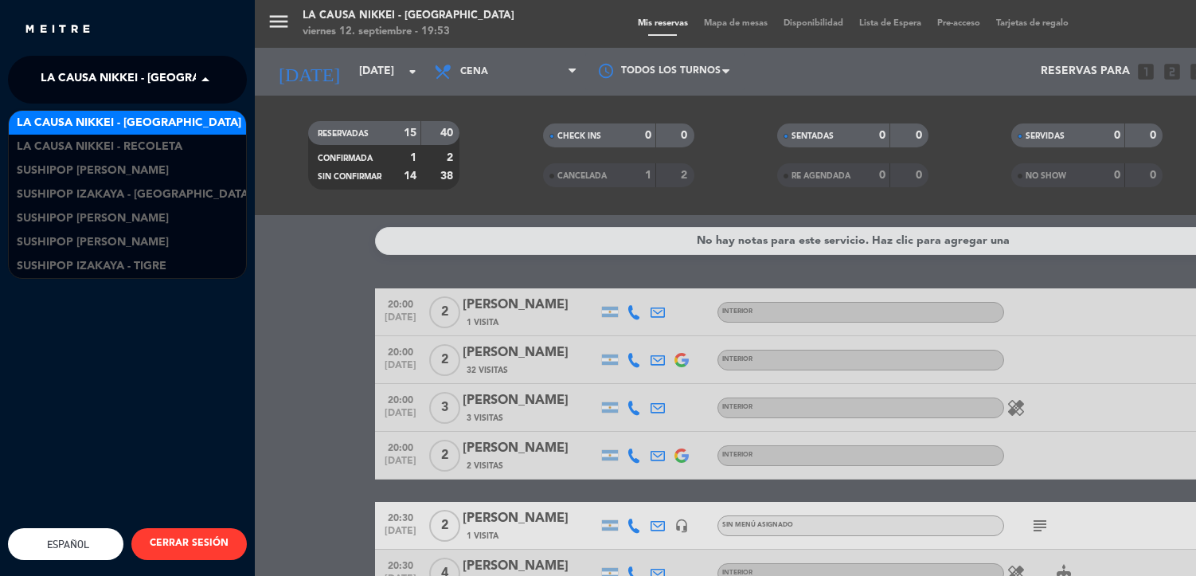
click at [103, 71] on span "La Causa Nikkei - [GEOGRAPHIC_DATA]" at bounding box center [153, 79] width 225 height 33
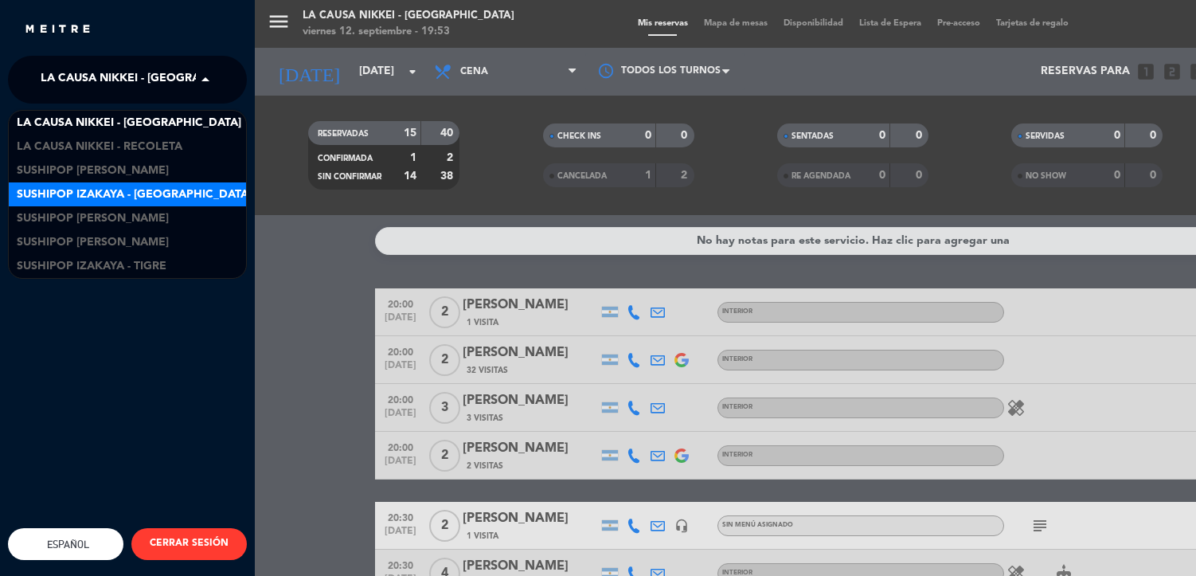
click at [129, 198] on span "Sushipop Izakaya - [GEOGRAPHIC_DATA]" at bounding box center [134, 195] width 235 height 18
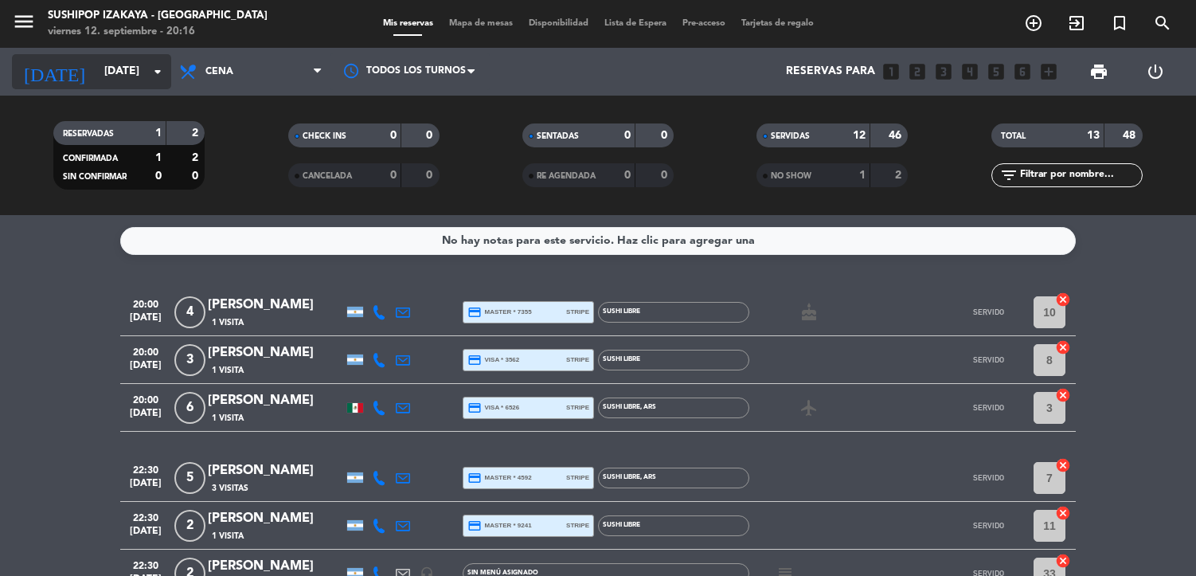
click at [96, 63] on input "[DATE]" at bounding box center [171, 71] width 151 height 29
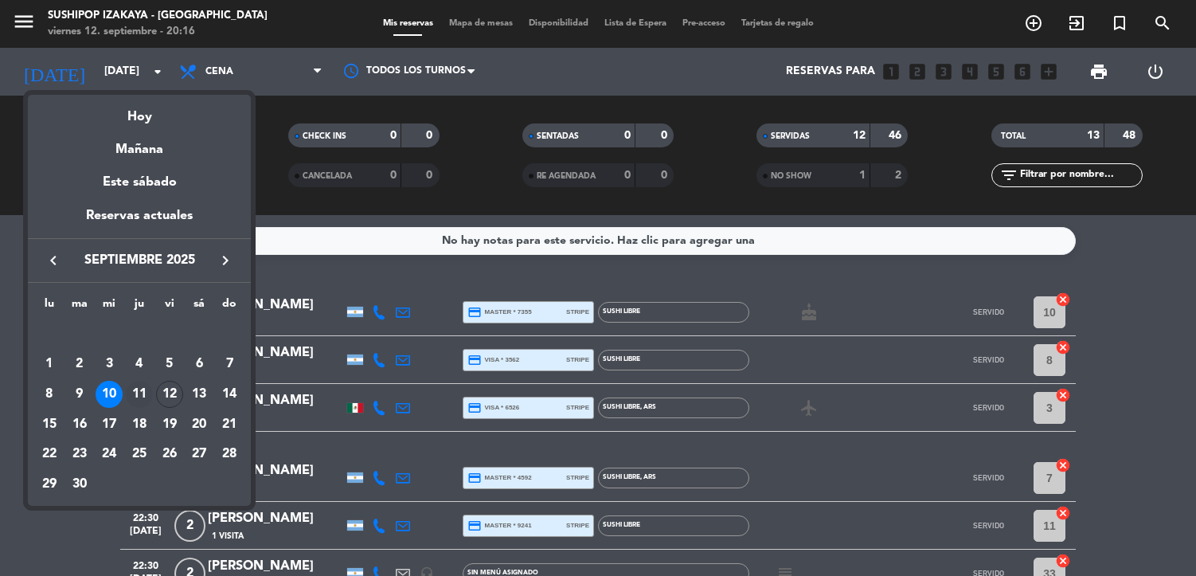
click at [138, 397] on div "11" at bounding box center [139, 394] width 27 height 27
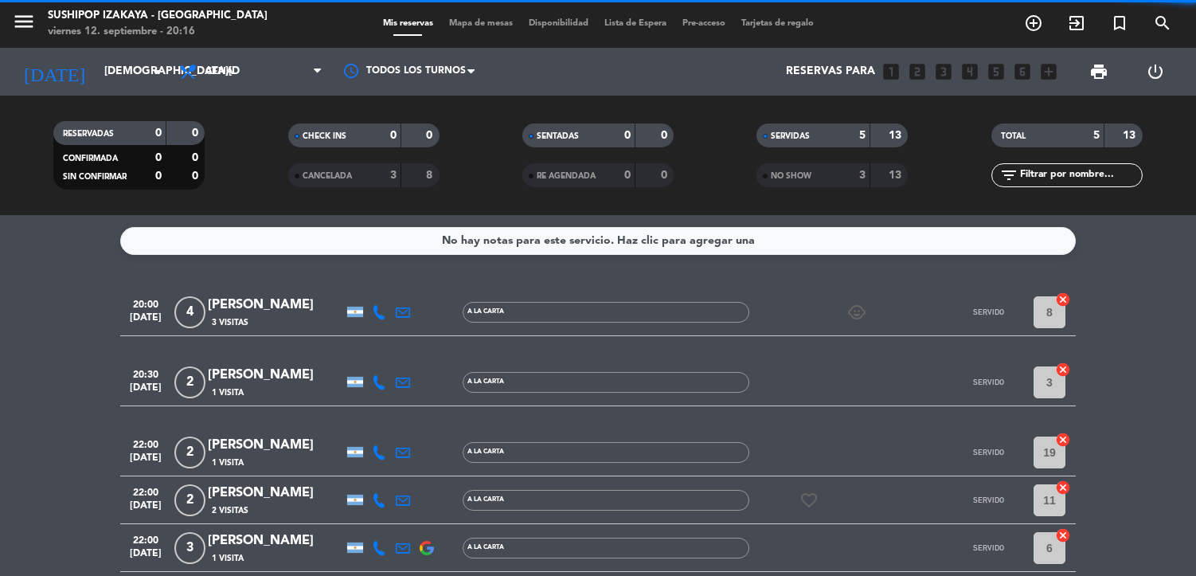
click at [37, 29] on span "menu" at bounding box center [30, 24] width 36 height 37
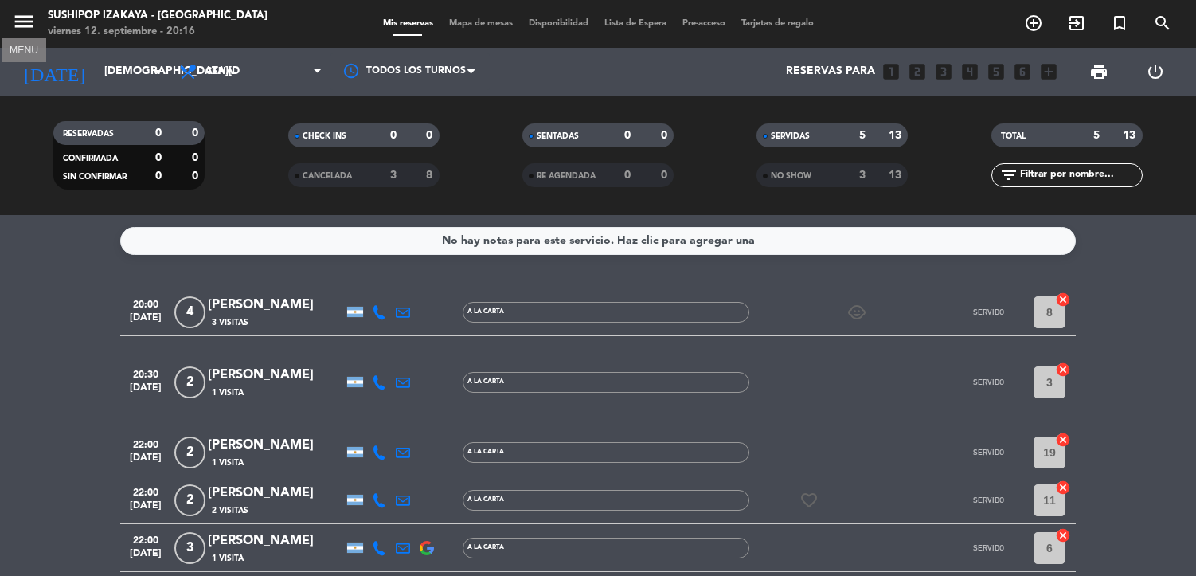
click at [30, 25] on icon "menu" at bounding box center [24, 22] width 24 height 24
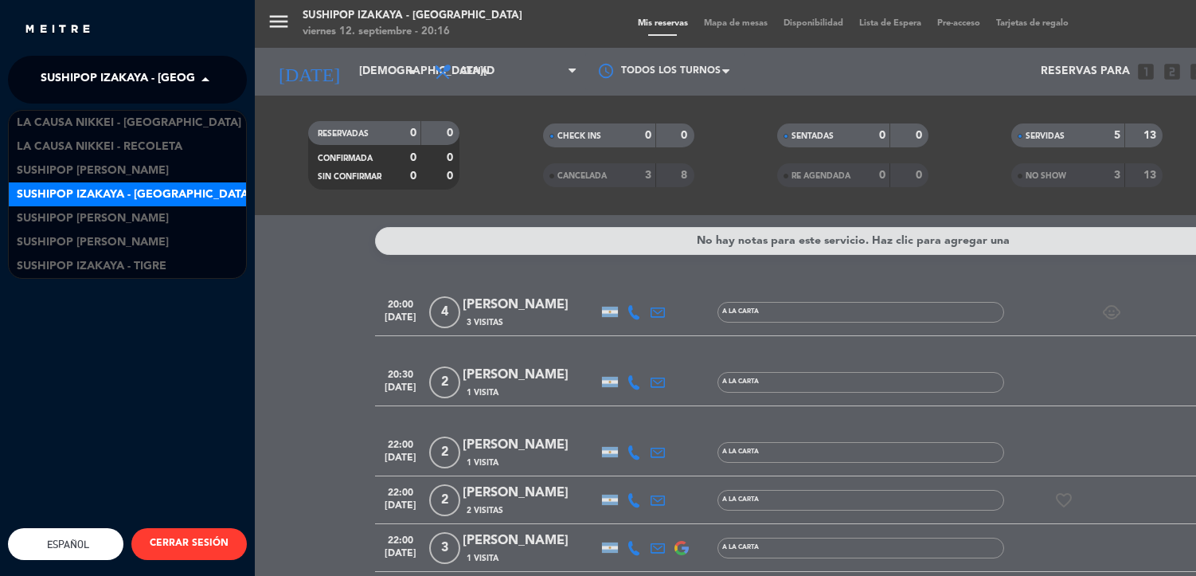
click at [111, 80] on span "Sushipop Izakaya - [GEOGRAPHIC_DATA]" at bounding box center [158, 79] width 235 height 33
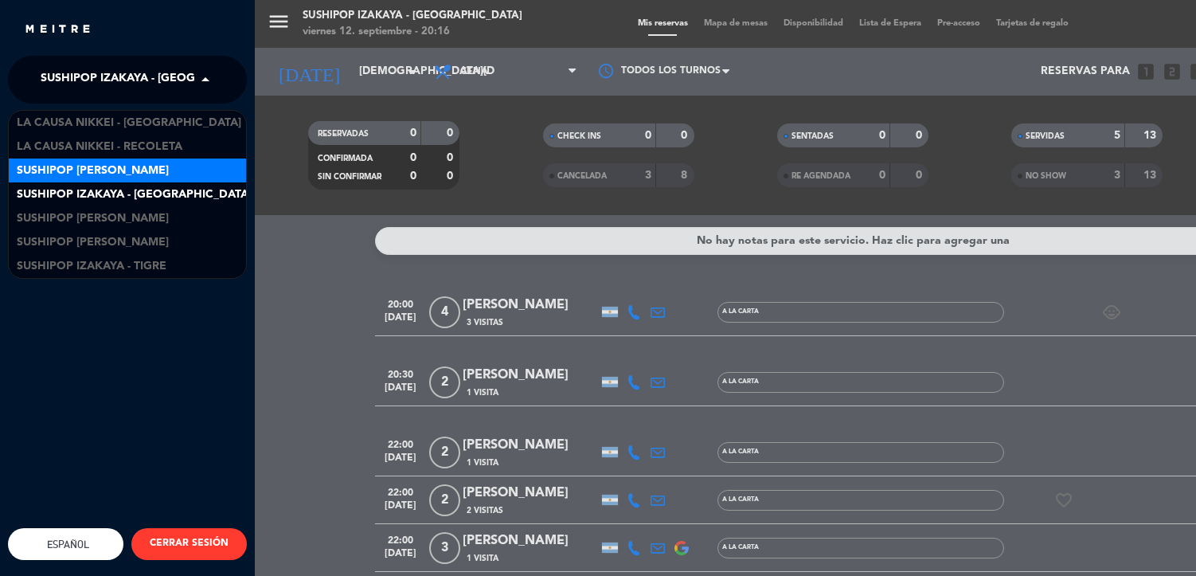
click at [145, 172] on span "Sushipop [PERSON_NAME]" at bounding box center [93, 171] width 152 height 18
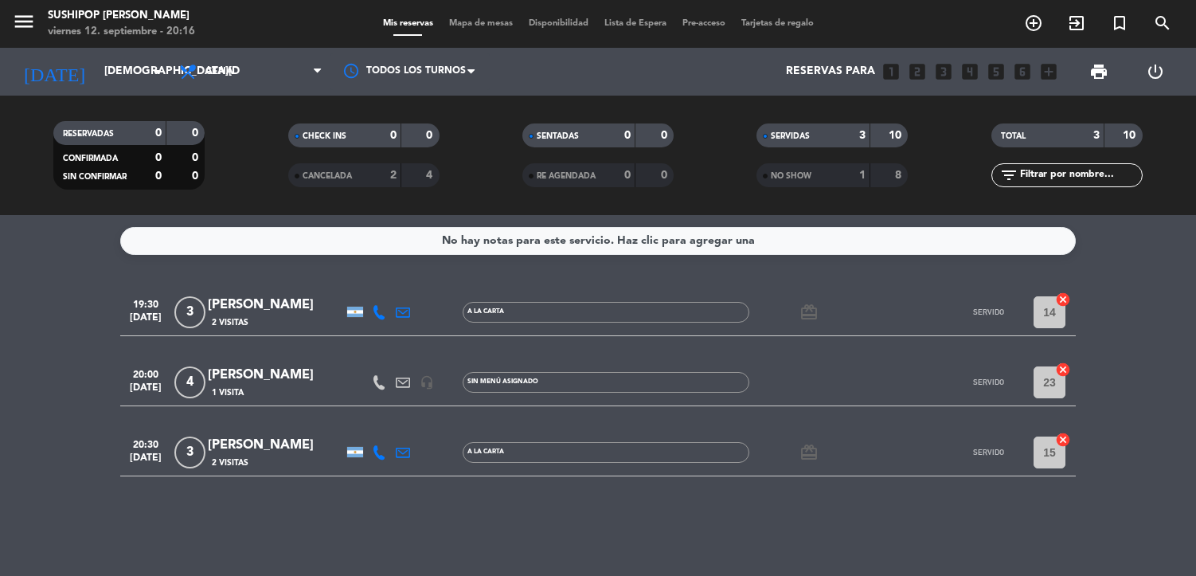
click at [271, 84] on span "Cena" at bounding box center [250, 71] width 159 height 35
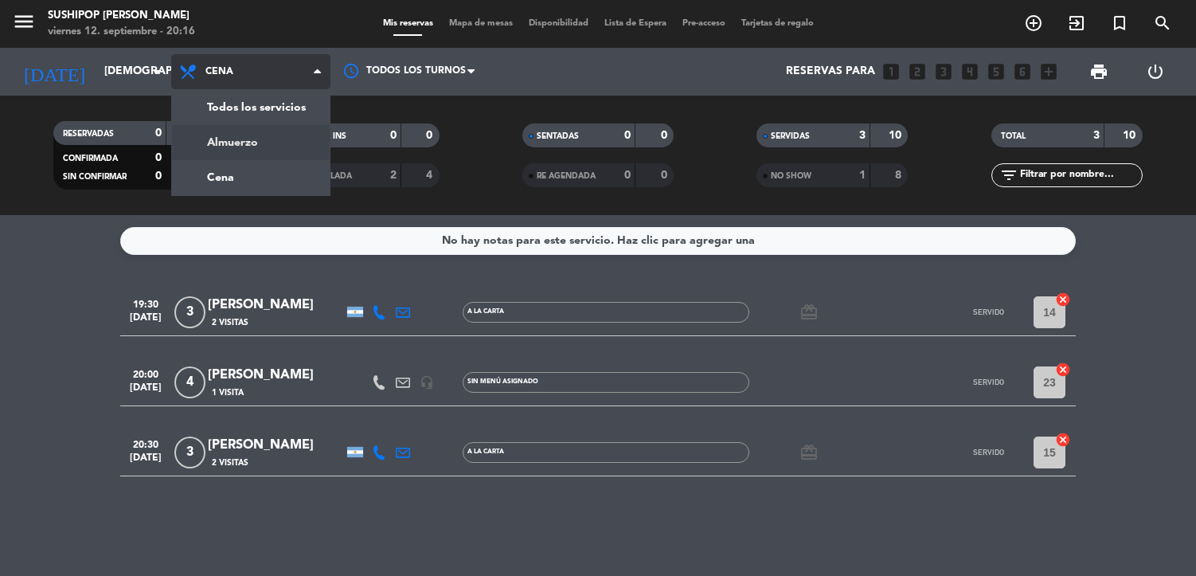
click at [272, 140] on div "menu Sushipop [PERSON_NAME][DATE] 12. septiembre - 20:16 Mis reservas Mapa de m…" at bounding box center [598, 107] width 1196 height 215
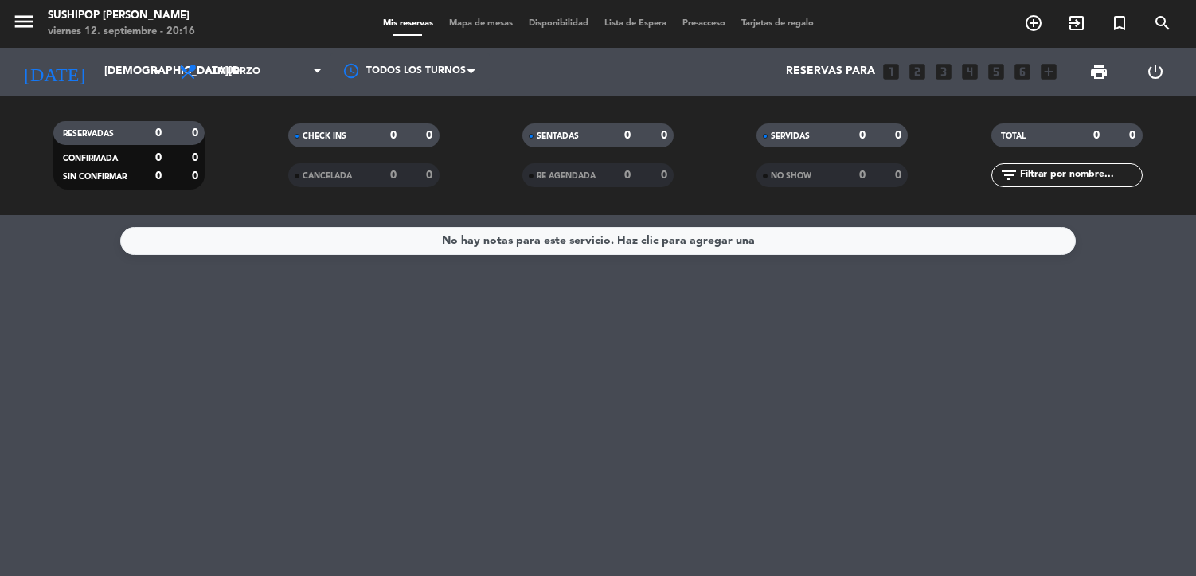
click at [11, 12] on div "menu Sushipop [PERSON_NAME][DATE] 12. septiembre - 20:16" at bounding box center [150, 24] width 300 height 37
click at [20, 24] on icon "menu" at bounding box center [24, 22] width 24 height 24
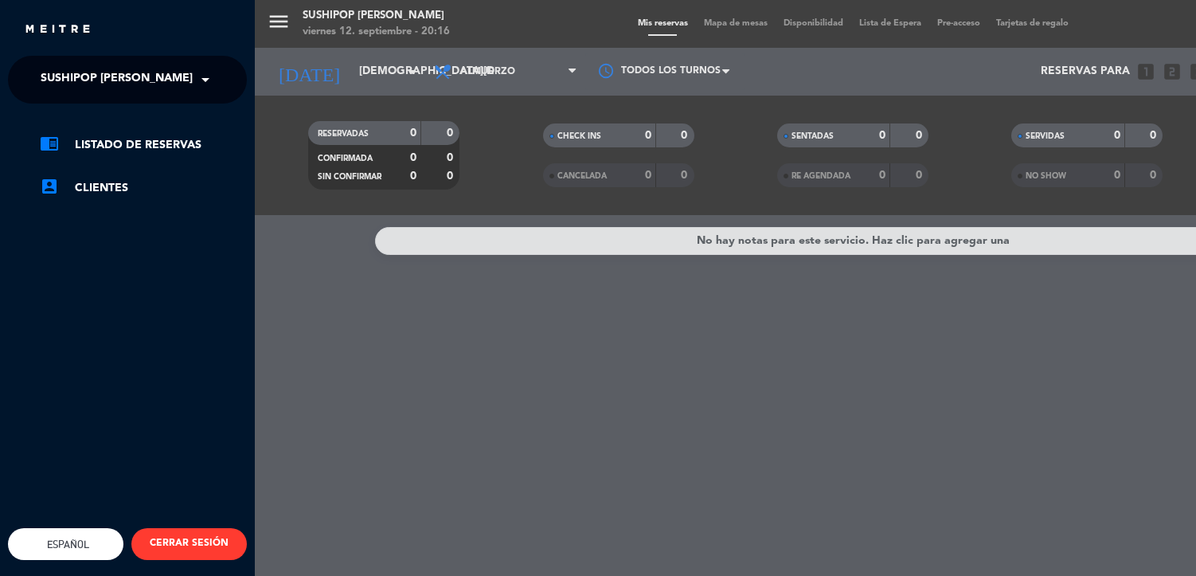
click at [100, 82] on span "Sushipop [PERSON_NAME]" at bounding box center [117, 79] width 152 height 33
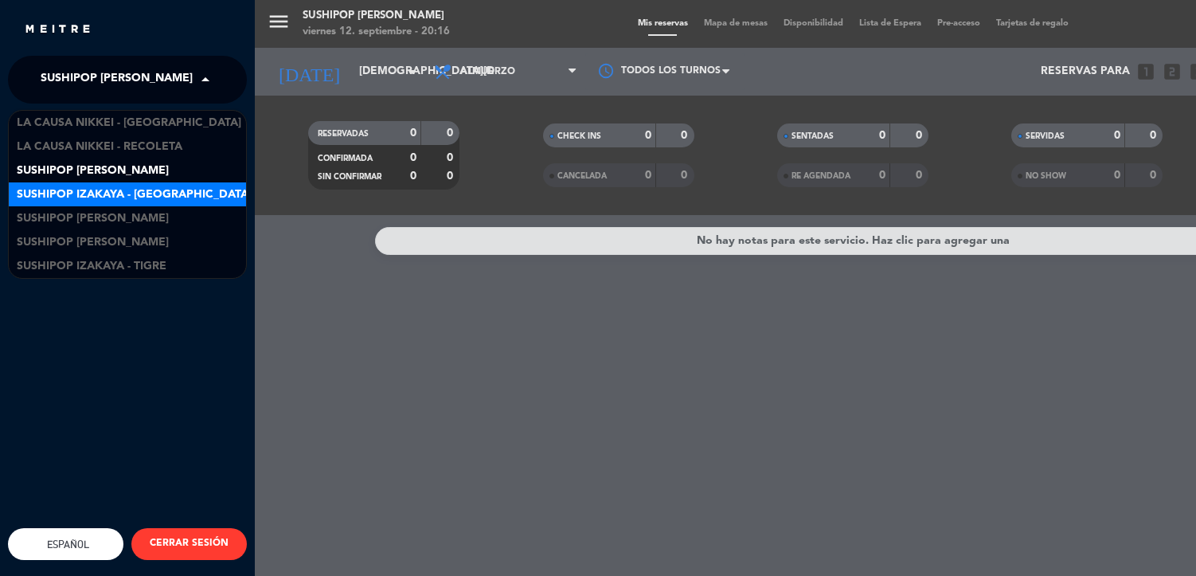
click at [131, 194] on span "Sushipop Izakaya - [GEOGRAPHIC_DATA]" at bounding box center [134, 195] width 235 height 18
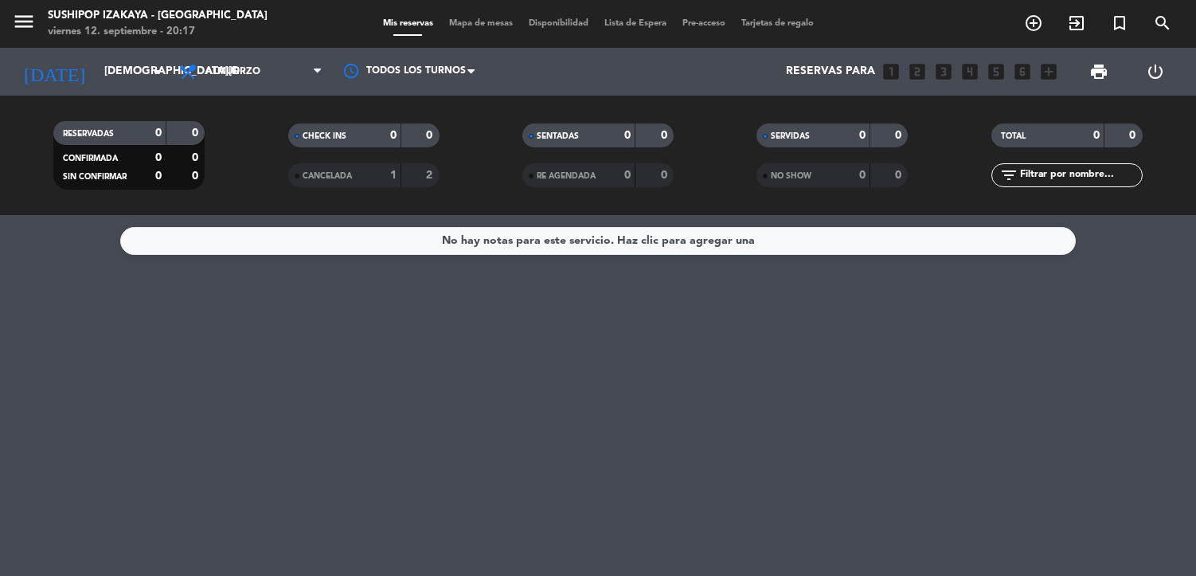
click at [236, 83] on span "Almuerzo" at bounding box center [250, 71] width 159 height 35
click at [234, 186] on div "menu Sushipop Izakaya - [GEOGRAPHIC_DATA] [DATE] 12. septiembre - 20:17 Mis res…" at bounding box center [598, 107] width 1196 height 215
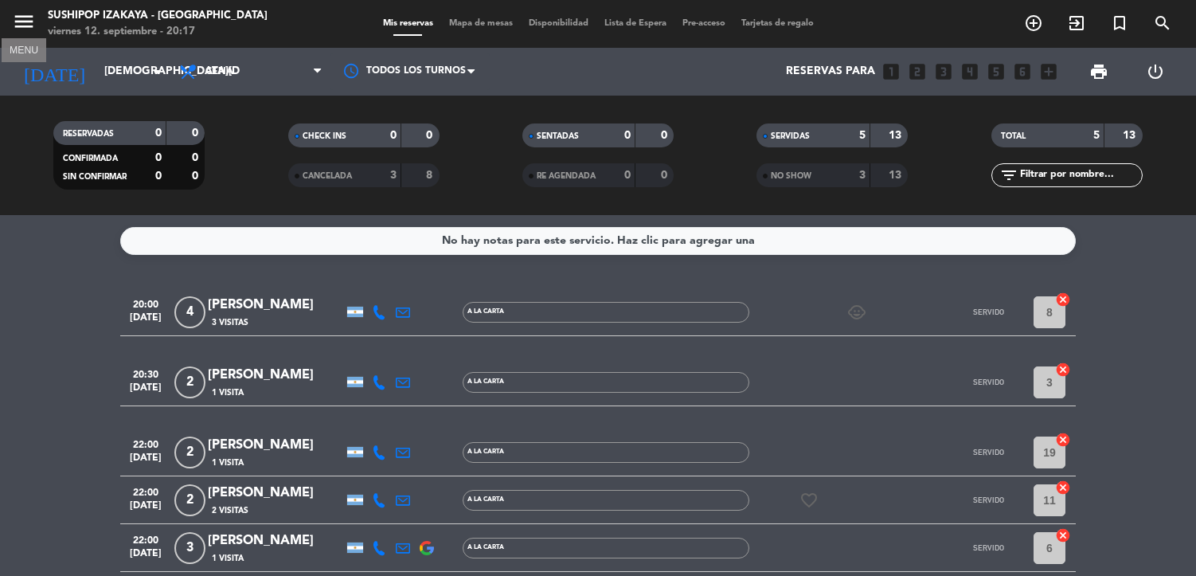
click at [25, 12] on icon "menu" at bounding box center [24, 22] width 24 height 24
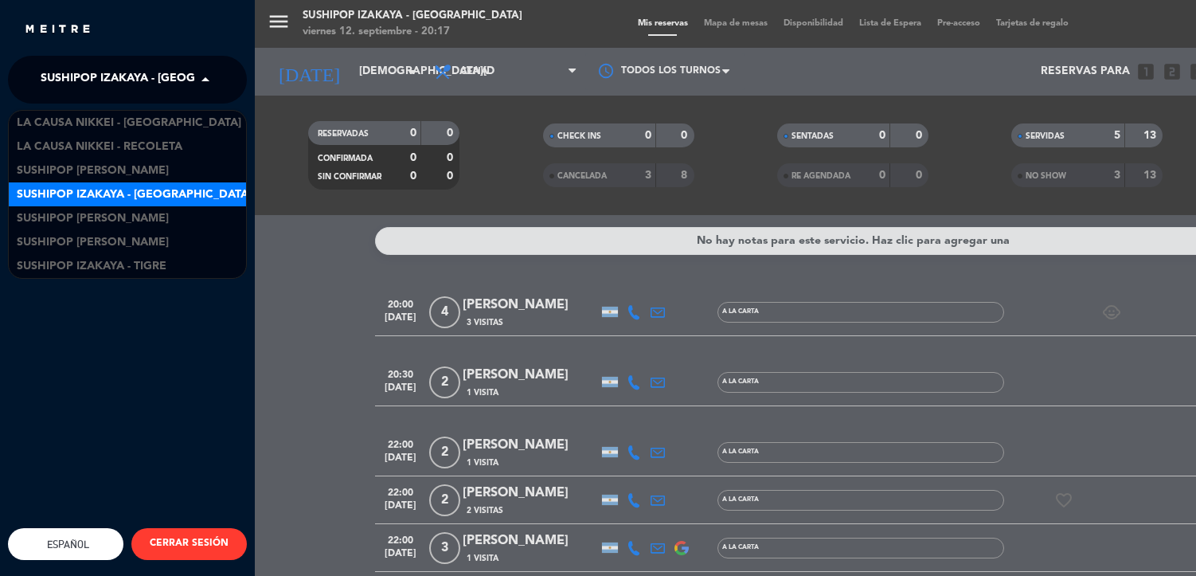
click at [123, 92] on span "Sushipop Izakaya - [GEOGRAPHIC_DATA]" at bounding box center [158, 79] width 235 height 33
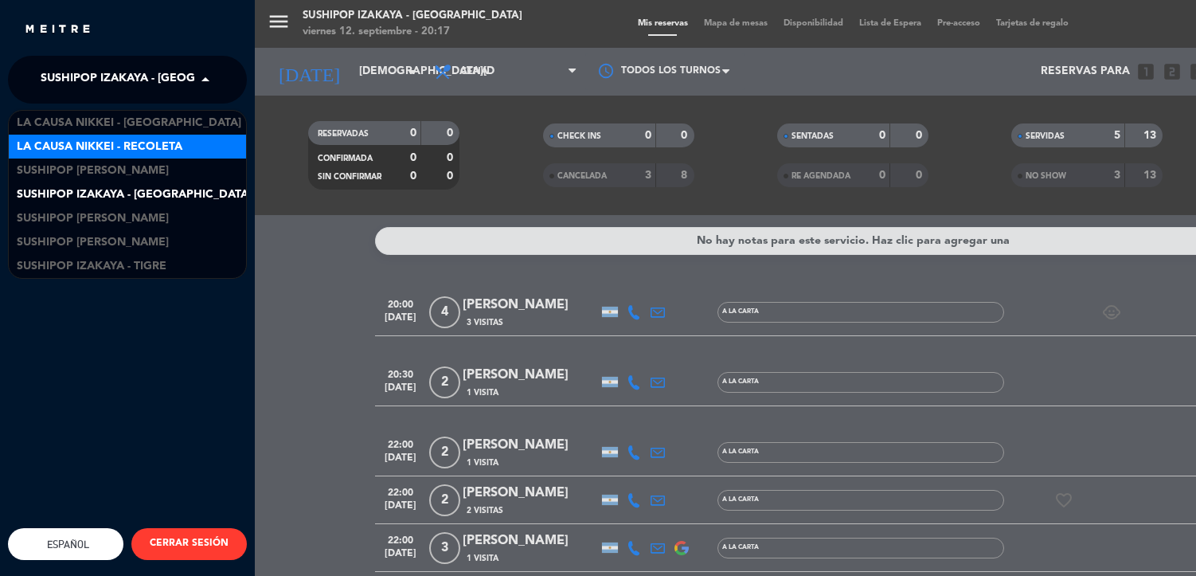
click at [127, 139] on span "La Causa Nikkei - Recoleta" at bounding box center [100, 147] width 166 height 18
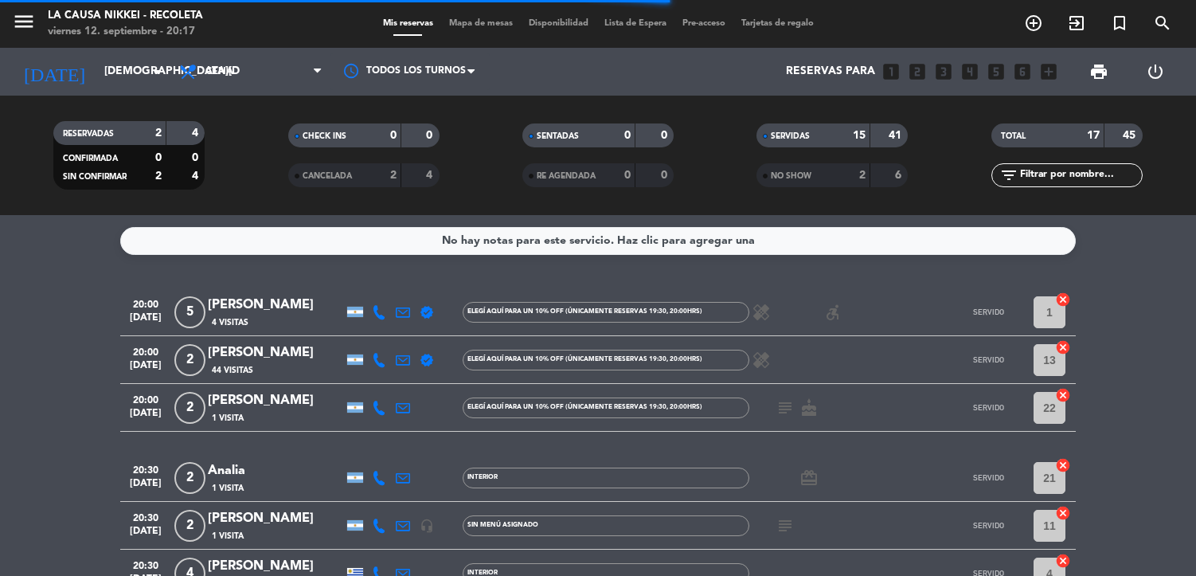
click at [263, 70] on span "Cena" at bounding box center [250, 71] width 159 height 35
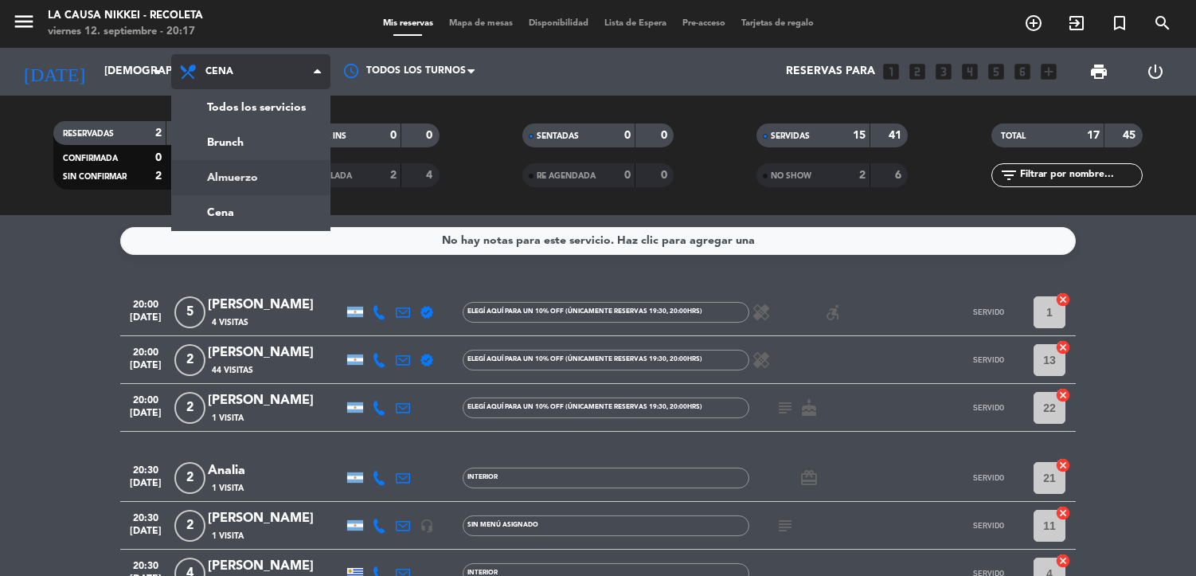
click at [256, 179] on div "menu La Causa Nikkei - Recoleta [DATE] 12. septiembre - 20:17 Mis reservas Mapa…" at bounding box center [598, 107] width 1196 height 215
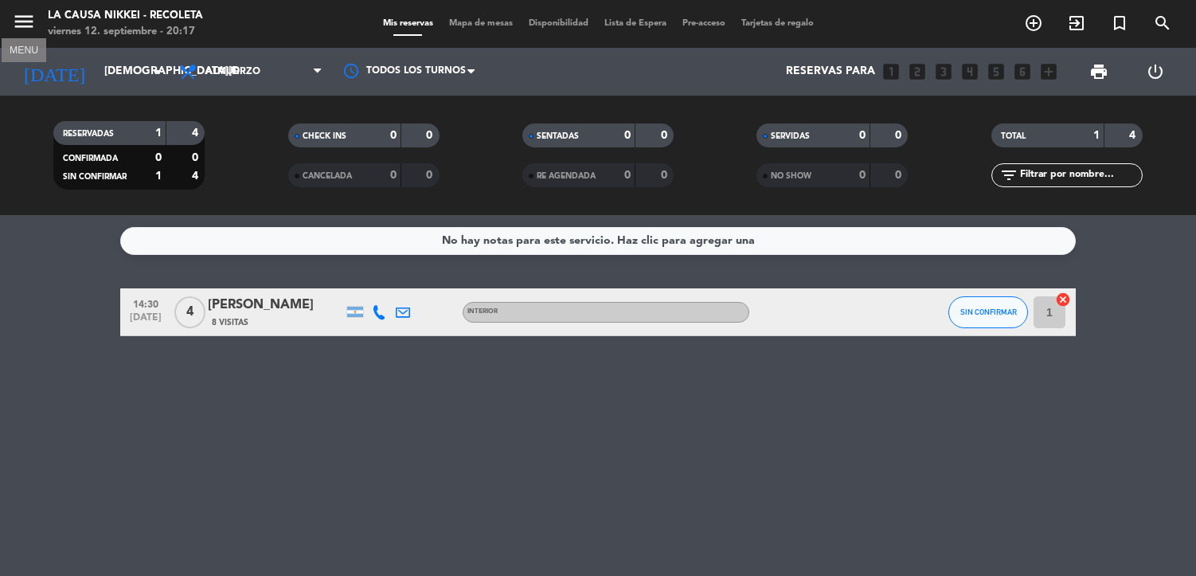
click at [31, 25] on icon "menu" at bounding box center [24, 22] width 24 height 24
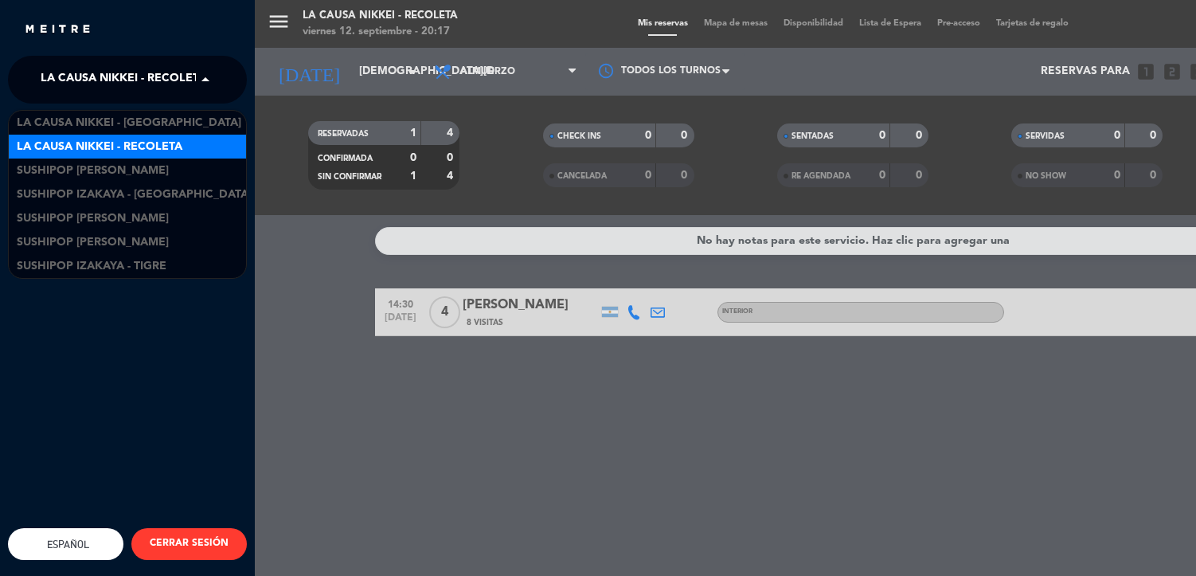
click at [105, 82] on span "La Causa Nikkei - Recoleta" at bounding box center [124, 79] width 166 height 33
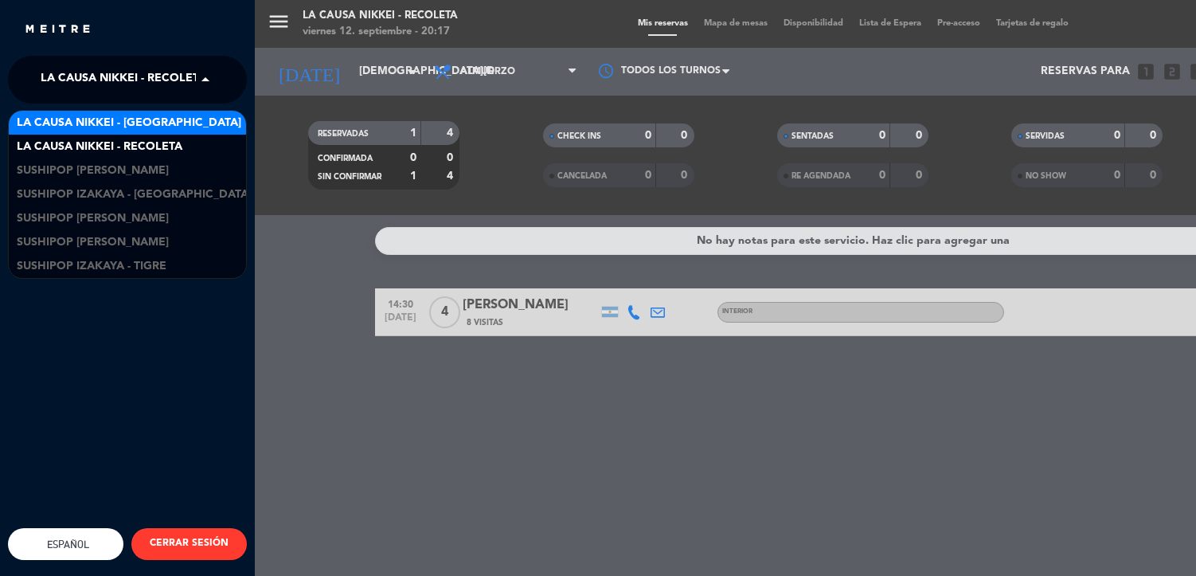
click at [123, 126] on span "La Causa Nikkei - [GEOGRAPHIC_DATA]" at bounding box center [129, 123] width 225 height 18
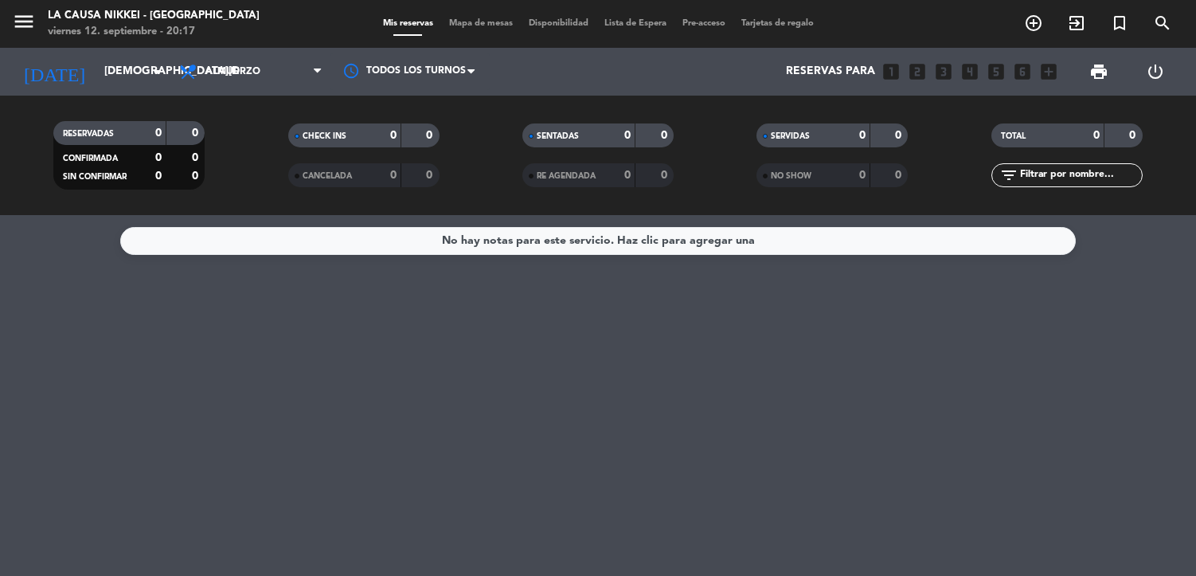
click at [253, 76] on span "Almuerzo" at bounding box center [233, 71] width 55 height 11
click at [249, 211] on div "menu La Causa Nikkei - [GEOGRAPHIC_DATA] [DATE] 12. septiembre - 20:17 Mis rese…" at bounding box center [598, 107] width 1196 height 215
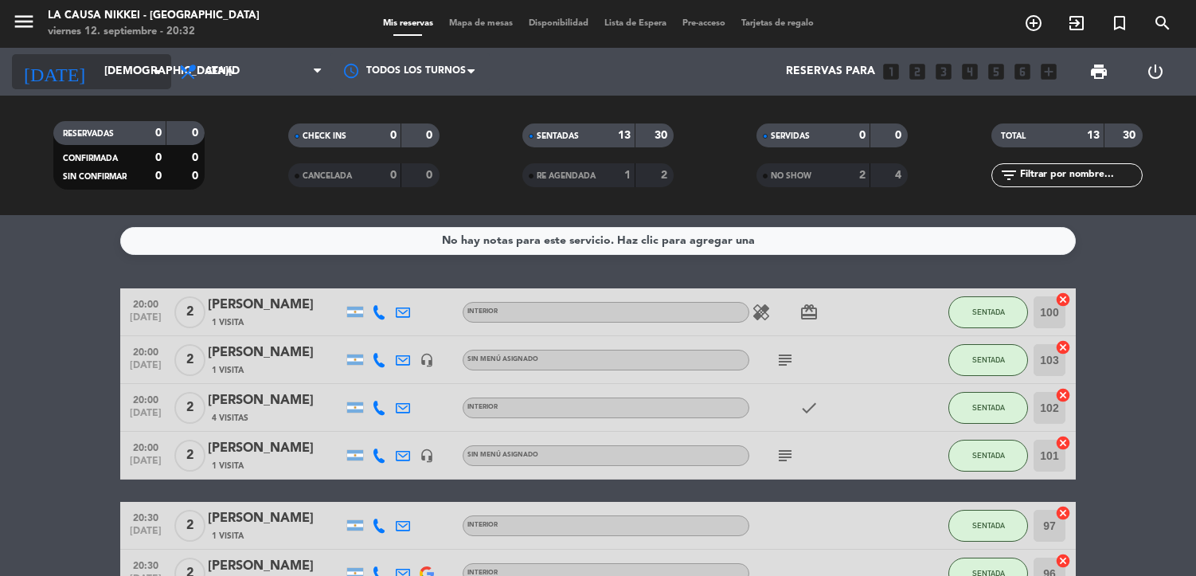
click at [96, 73] on input "[DEMOGRAPHIC_DATA][DATE]" at bounding box center [171, 71] width 151 height 29
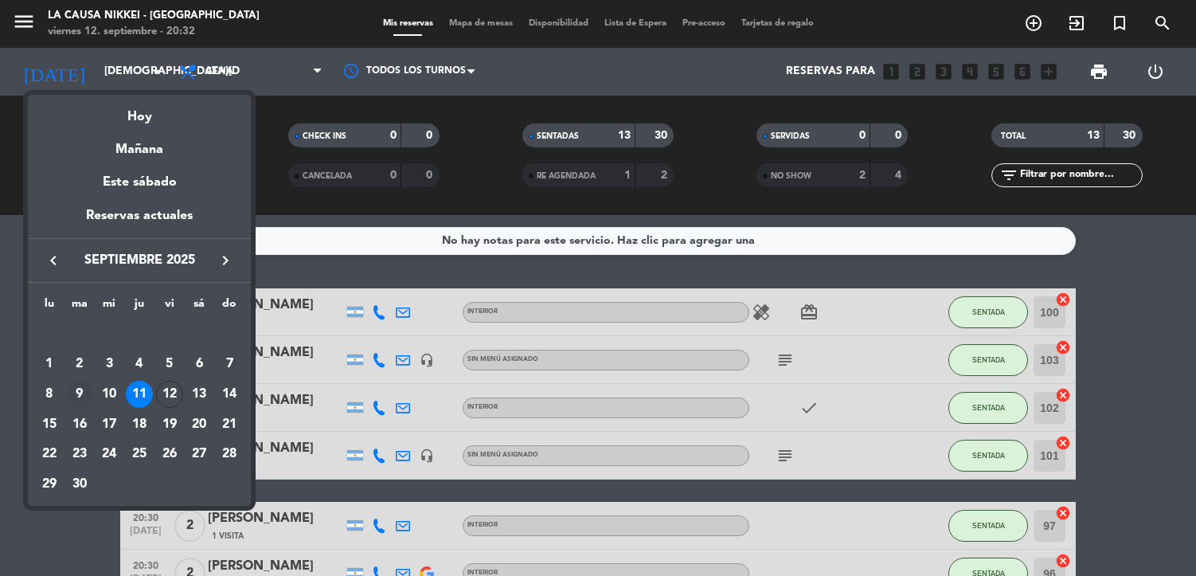
click at [77, 394] on div "9" at bounding box center [79, 394] width 27 height 27
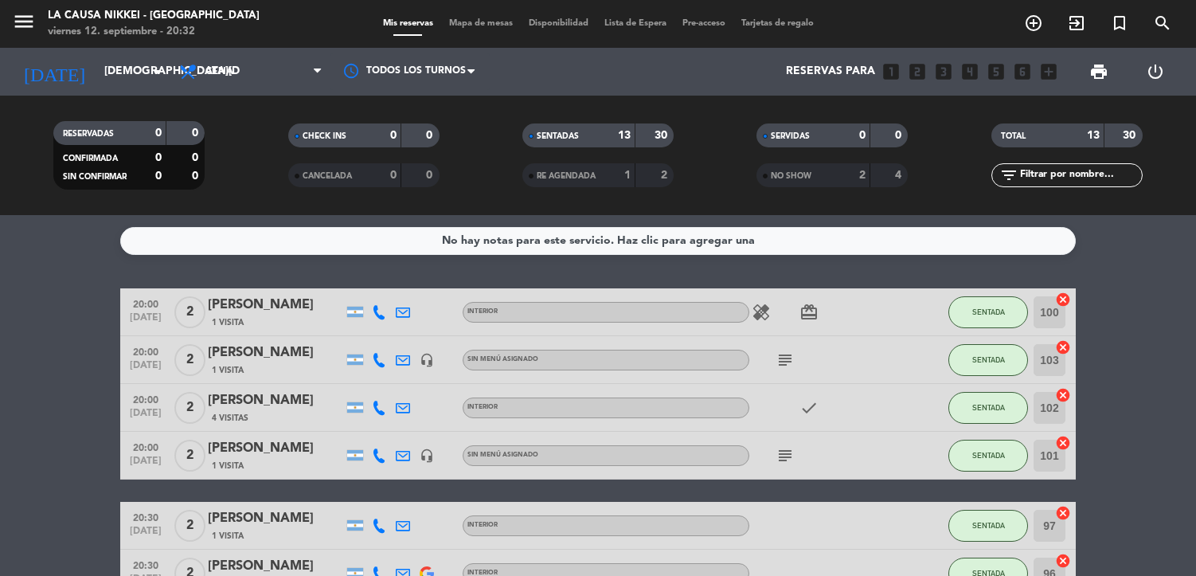
type input "[DATE]"
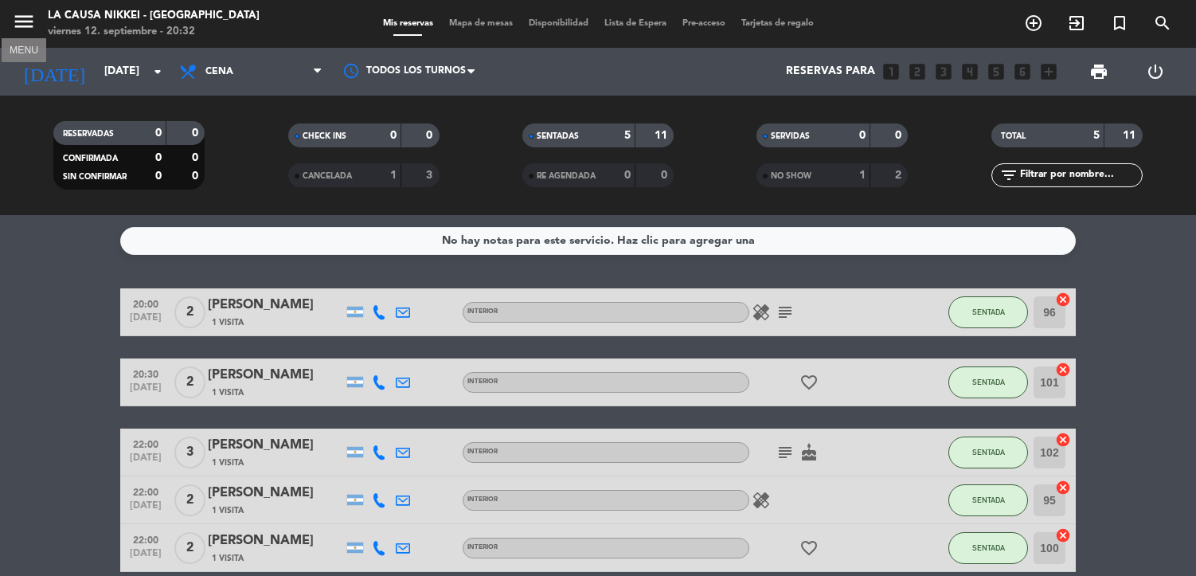
click at [14, 19] on icon "menu" at bounding box center [24, 22] width 24 height 24
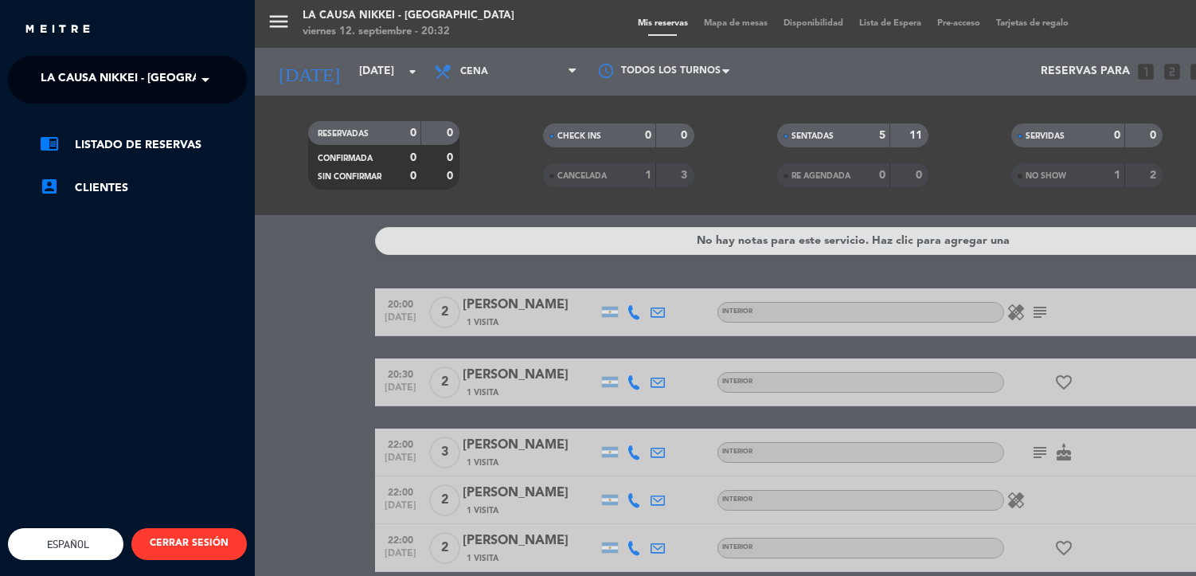
click at [137, 100] on ng-select "× La Causa Nikkei - [GEOGRAPHIC_DATA] ×" at bounding box center [127, 80] width 239 height 48
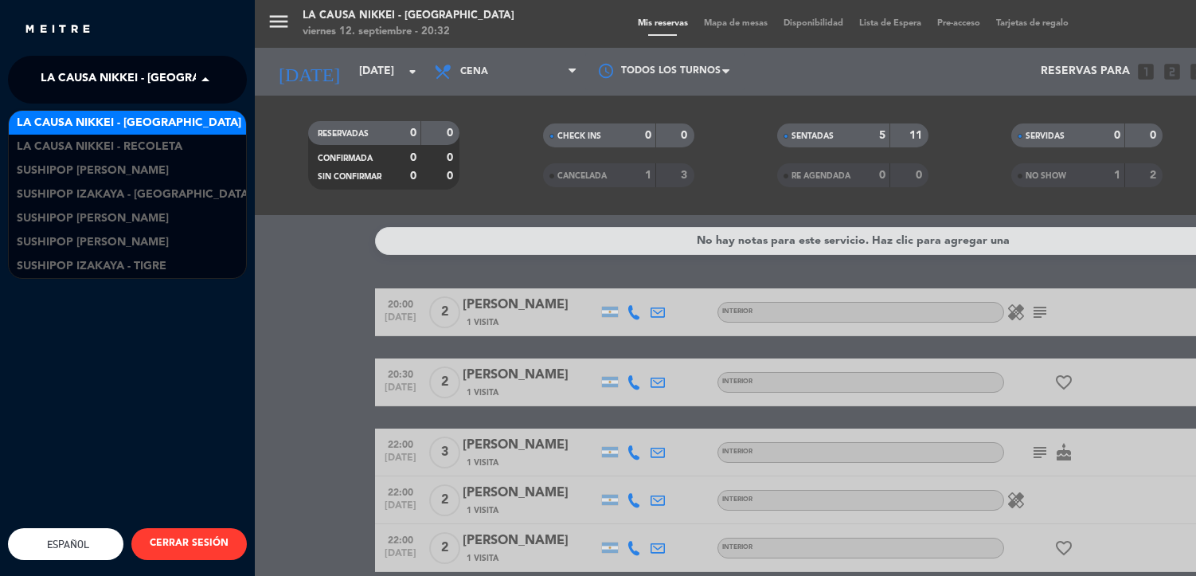
click at [159, 75] on span "La Causa Nikkei - [GEOGRAPHIC_DATA]" at bounding box center [153, 79] width 225 height 33
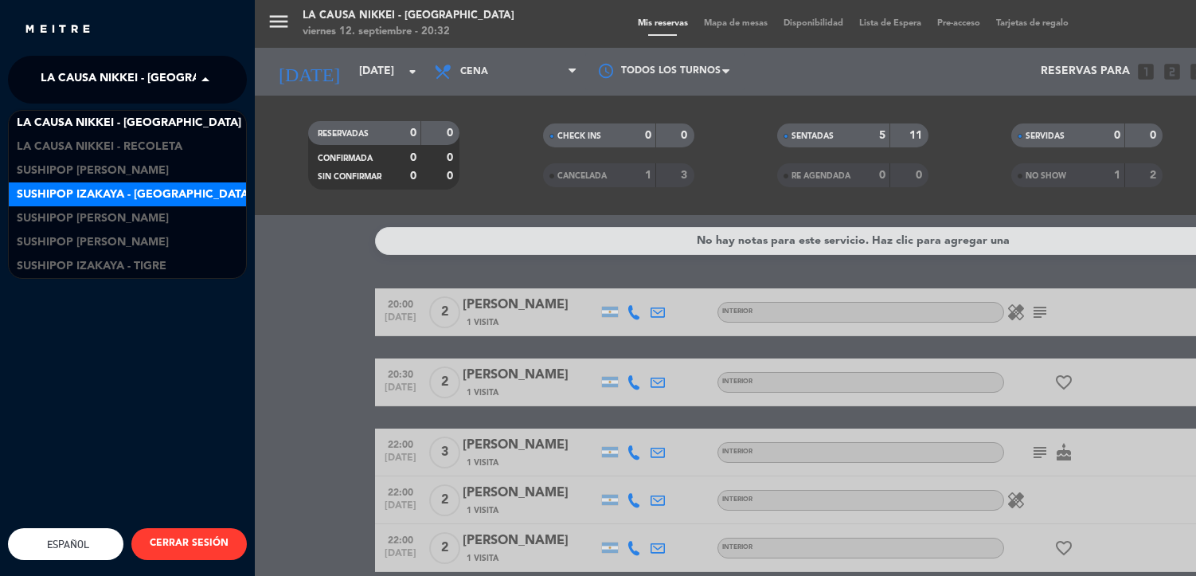
click at [158, 200] on span "Sushipop Izakaya - [GEOGRAPHIC_DATA]" at bounding box center [134, 195] width 235 height 18
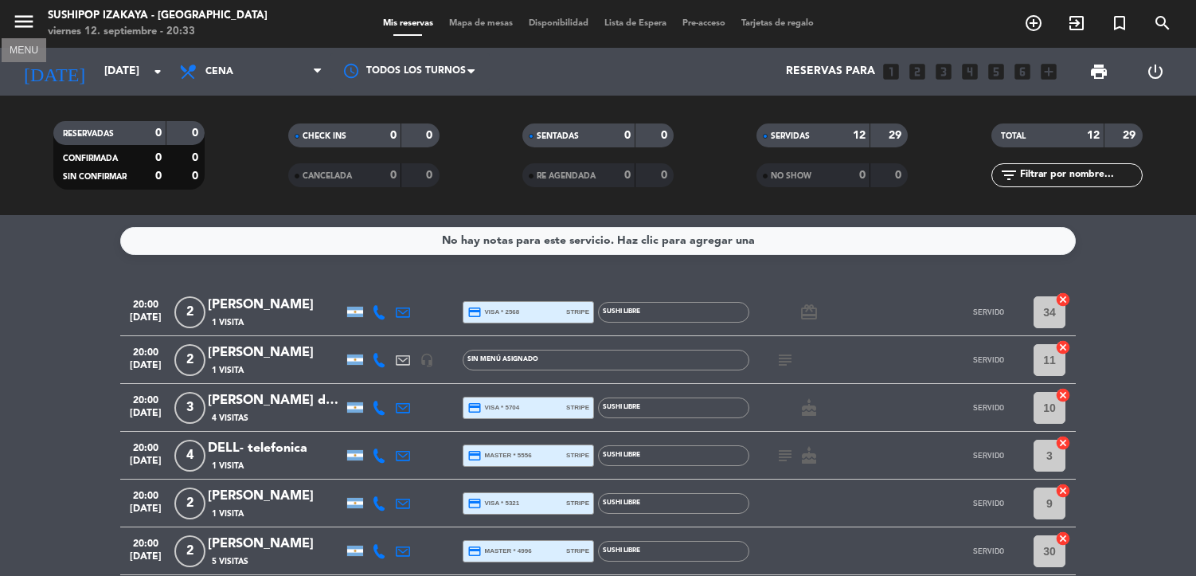
click at [29, 25] on icon "menu" at bounding box center [24, 22] width 24 height 24
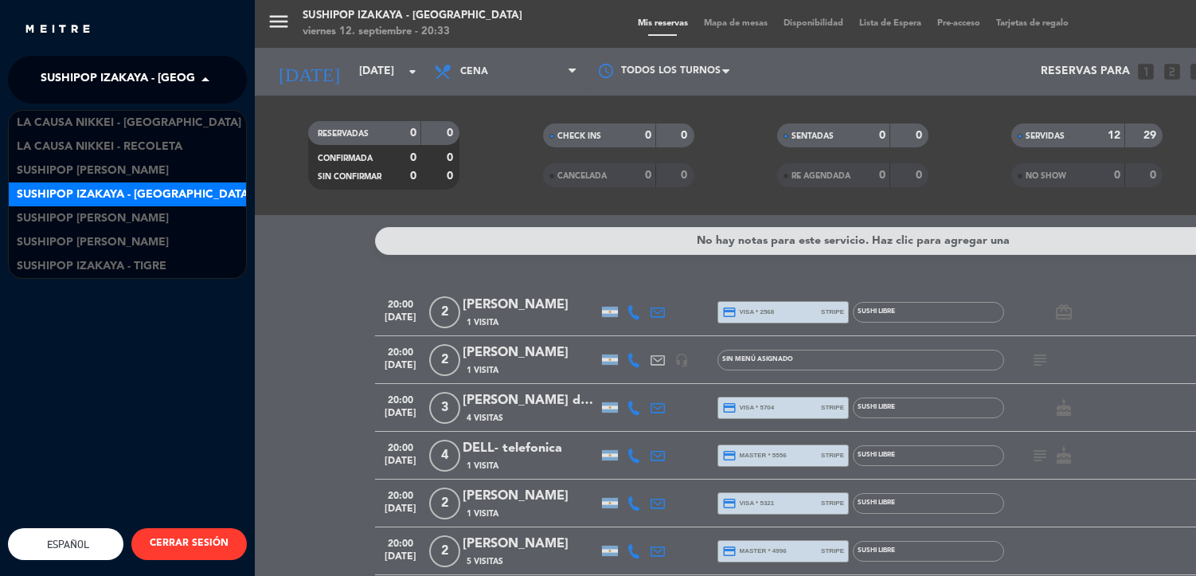
click at [98, 69] on span "Sushipop Izakaya - [GEOGRAPHIC_DATA]" at bounding box center [158, 79] width 235 height 33
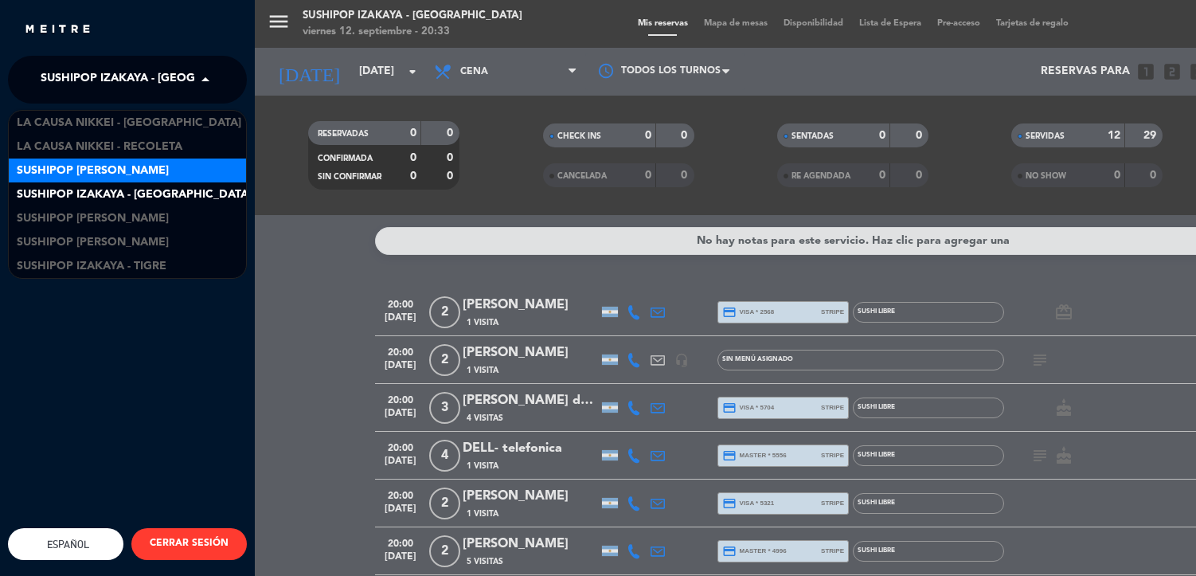
click at [118, 164] on span "Sushipop [PERSON_NAME]" at bounding box center [93, 171] width 152 height 18
